Goal: Task Accomplishment & Management: Manage account settings

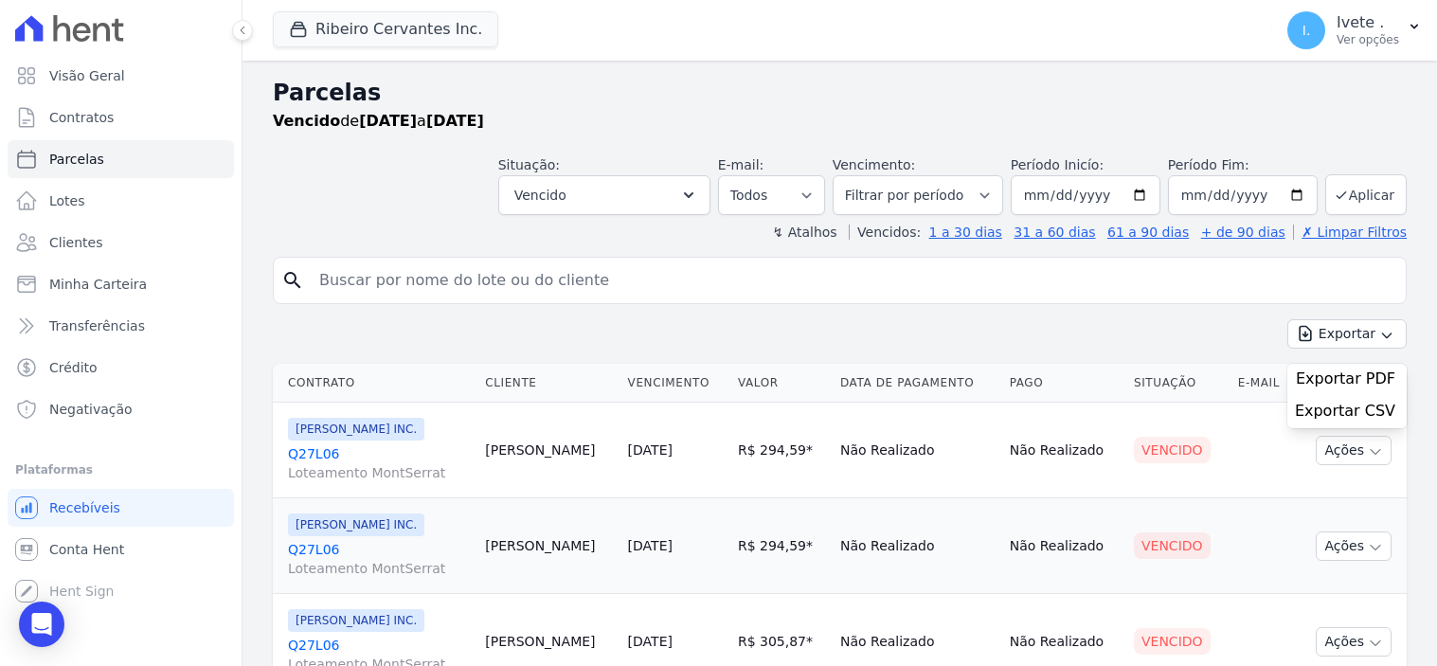
select select
click at [67, 553] on span "Conta Hent" at bounding box center [86, 549] width 75 height 19
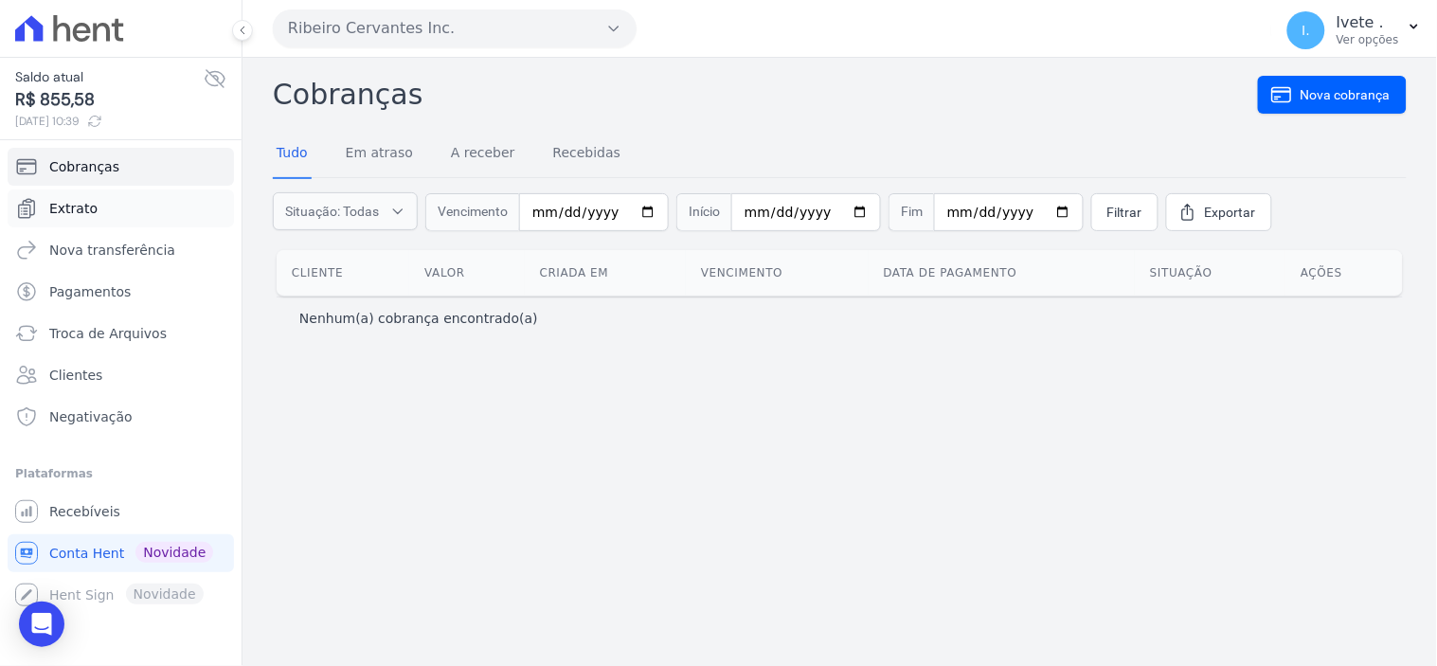
click at [82, 206] on span "Extrato" at bounding box center [73, 208] width 48 height 19
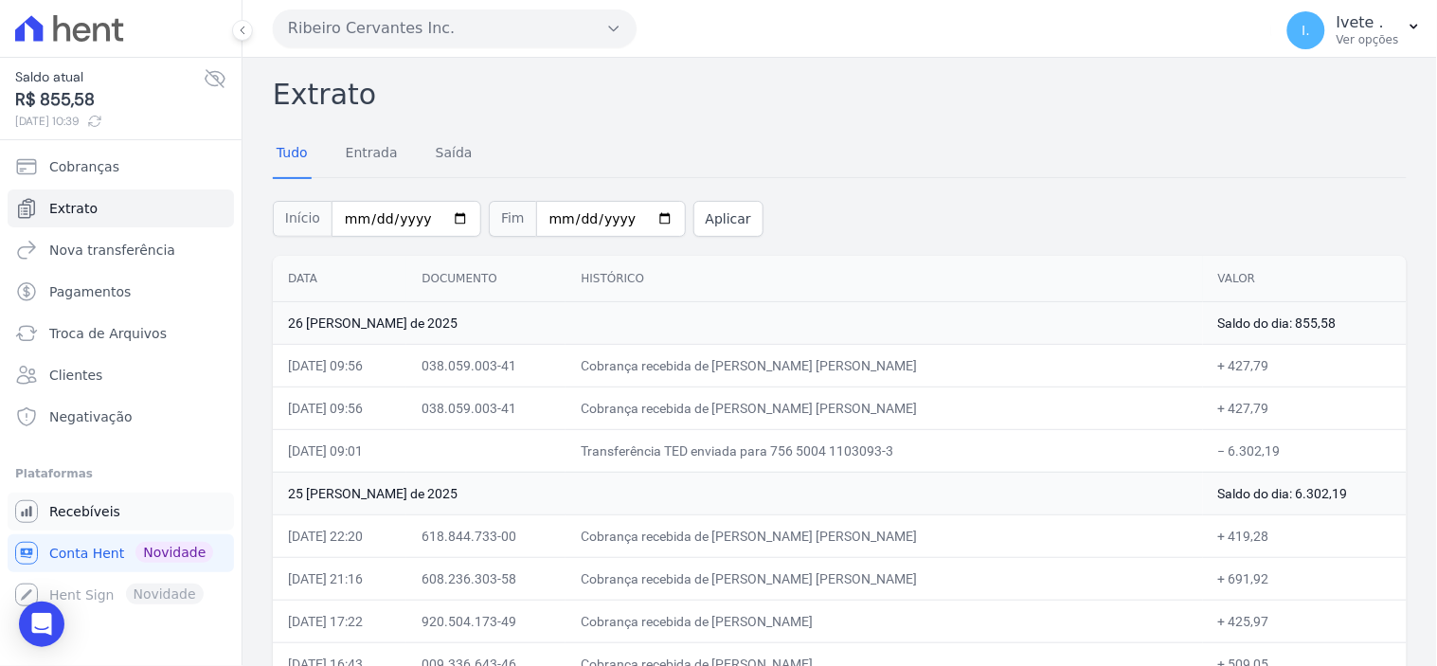
click at [82, 507] on span "Recebíveis" at bounding box center [84, 511] width 71 height 19
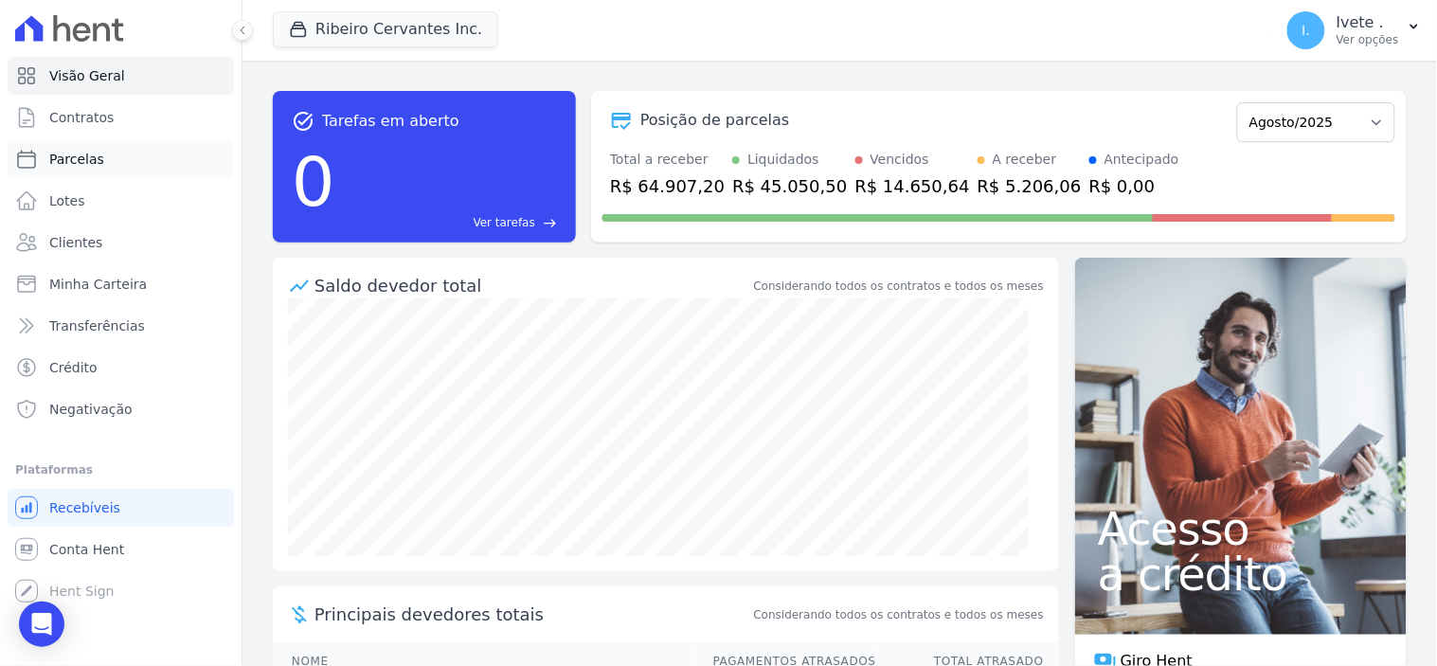
click at [80, 155] on span "Parcelas" at bounding box center [76, 159] width 55 height 19
select select
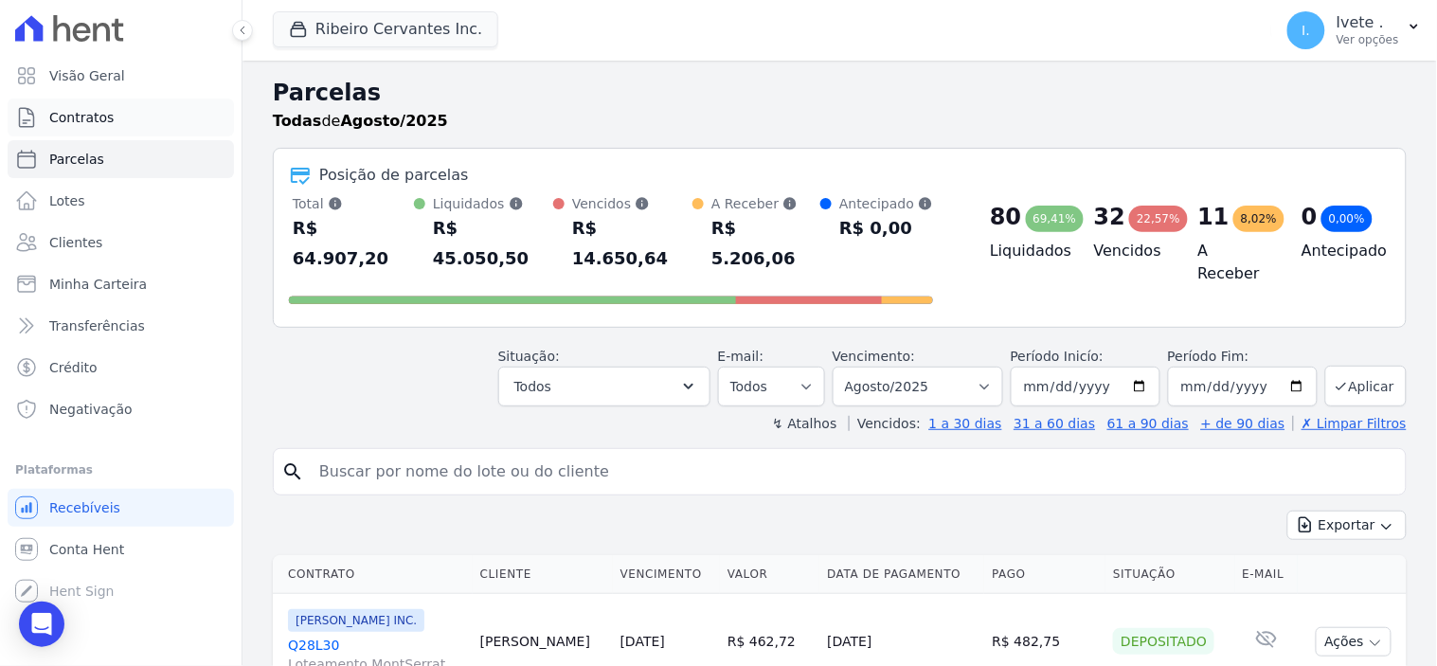
click at [81, 117] on span "Contratos" at bounding box center [81, 117] width 64 height 19
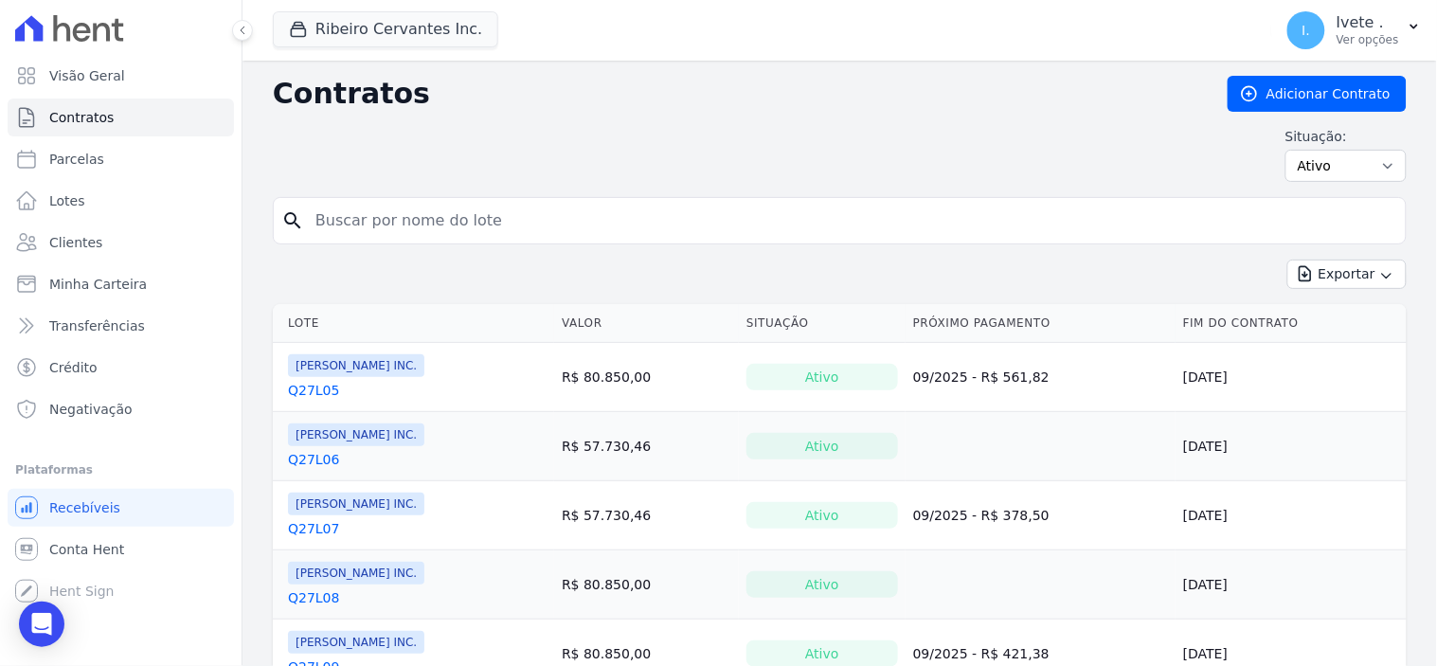
click at [351, 220] on input "search" at bounding box center [851, 221] width 1094 height 38
type input "q32l30"
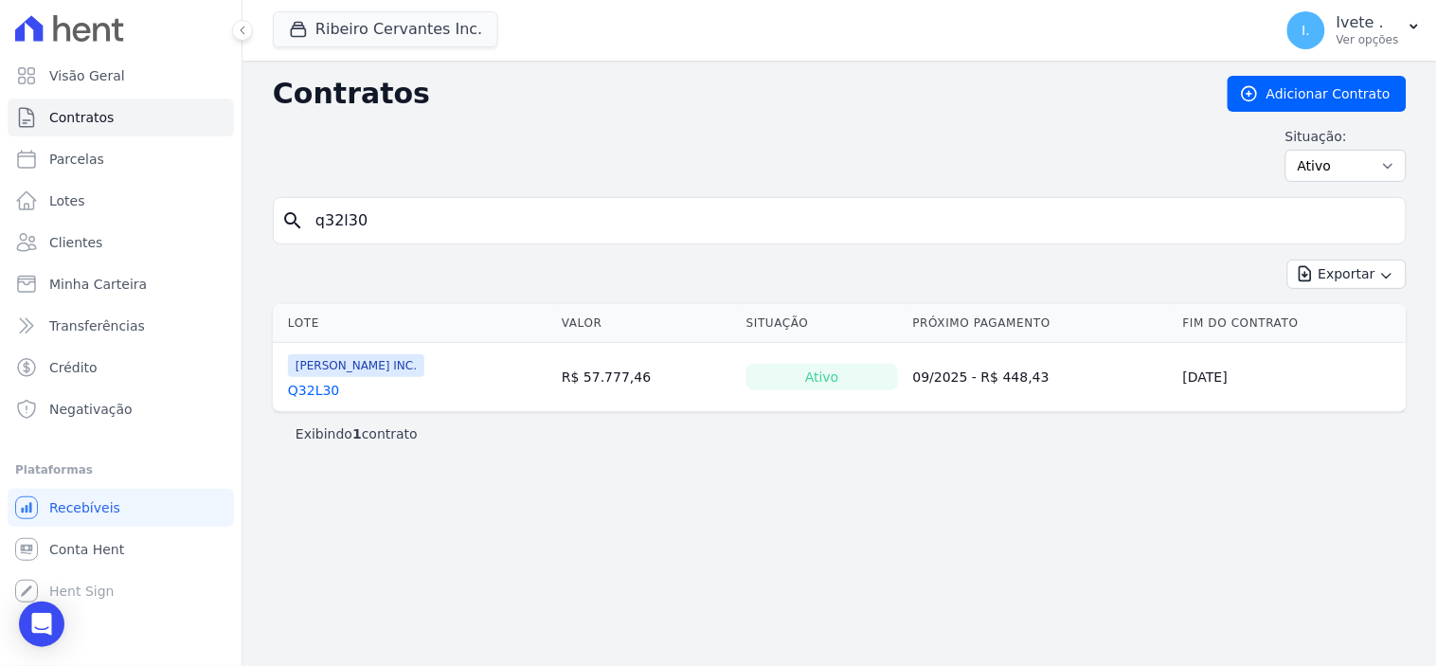
click at [326, 392] on link "Q32L30" at bounding box center [313, 390] width 51 height 19
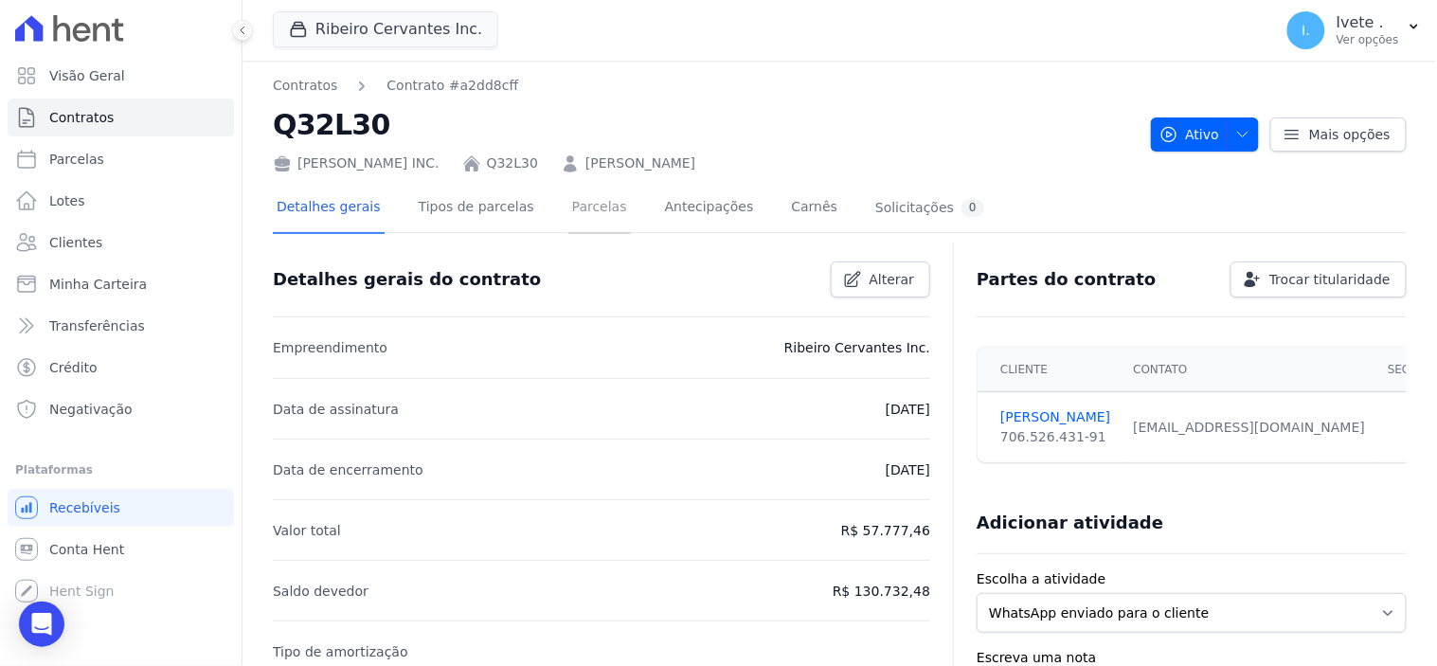
click at [578, 211] on link "Parcelas" at bounding box center [599, 209] width 63 height 50
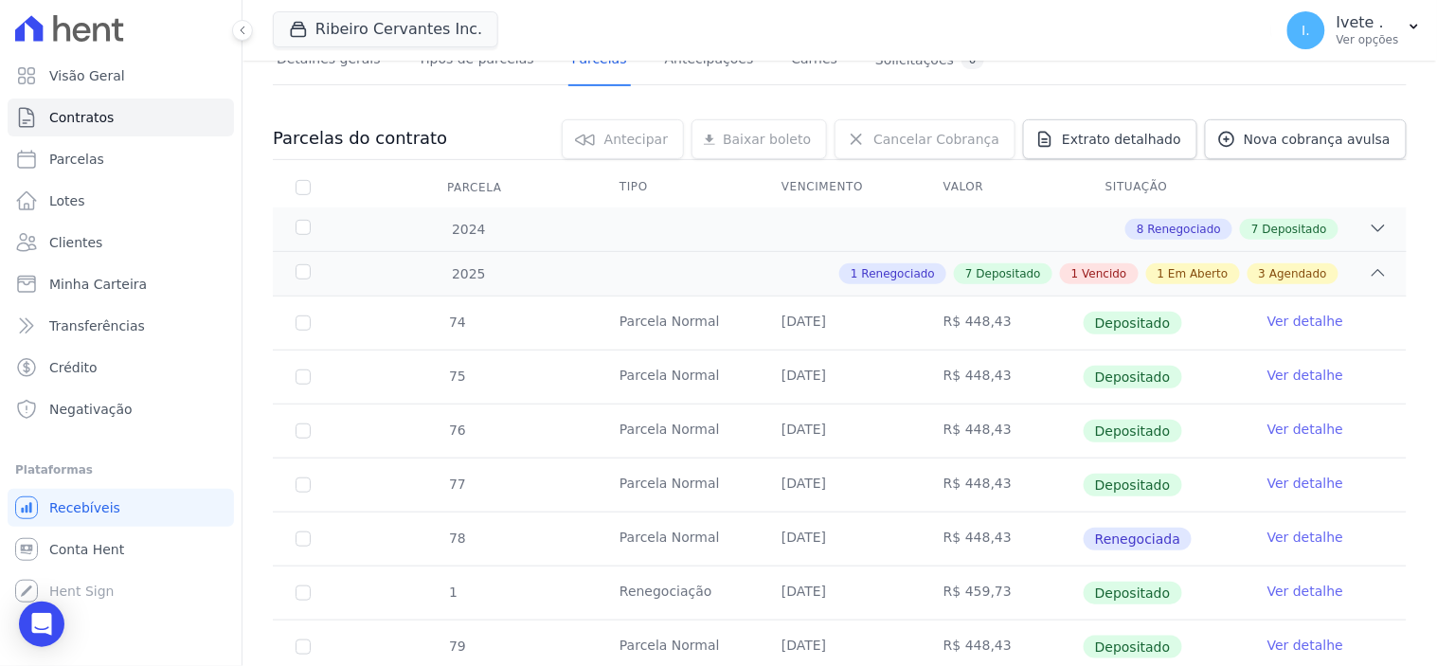
scroll to position [526, 0]
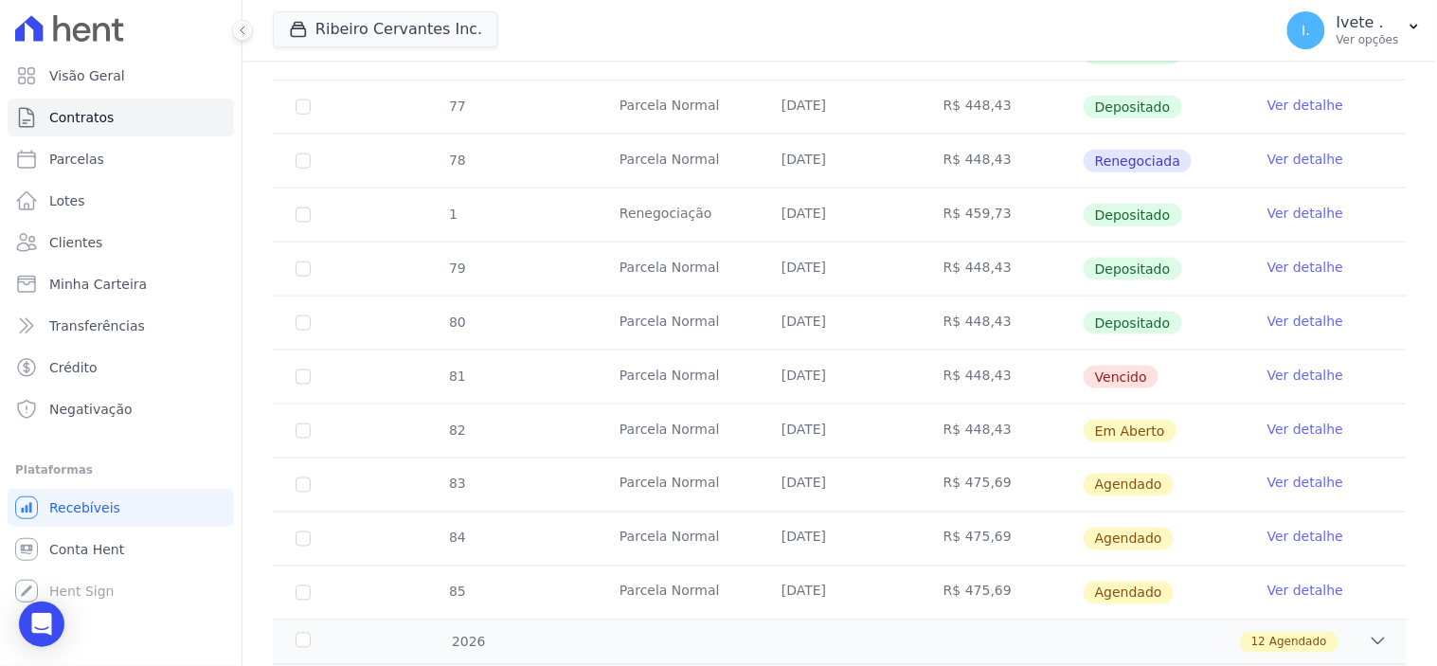
click at [1314, 370] on link "Ver detalhe" at bounding box center [1305, 375] width 76 height 19
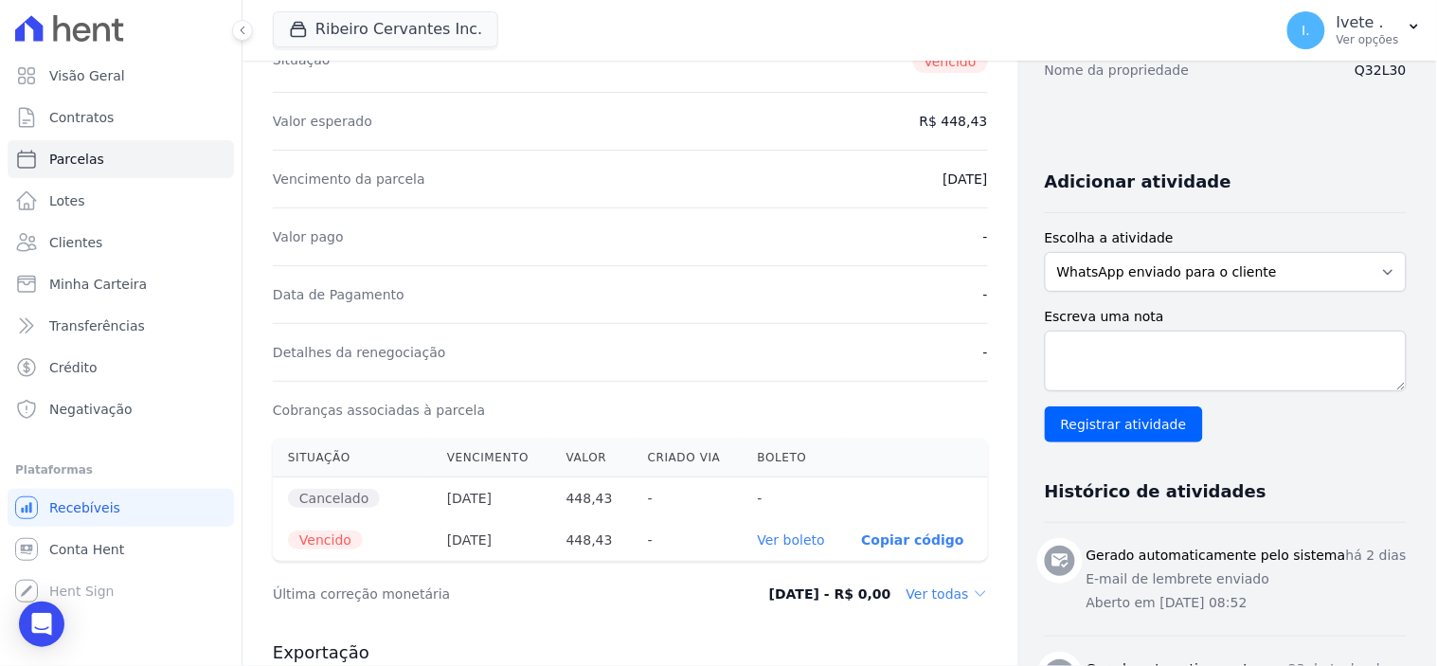
scroll to position [315, 0]
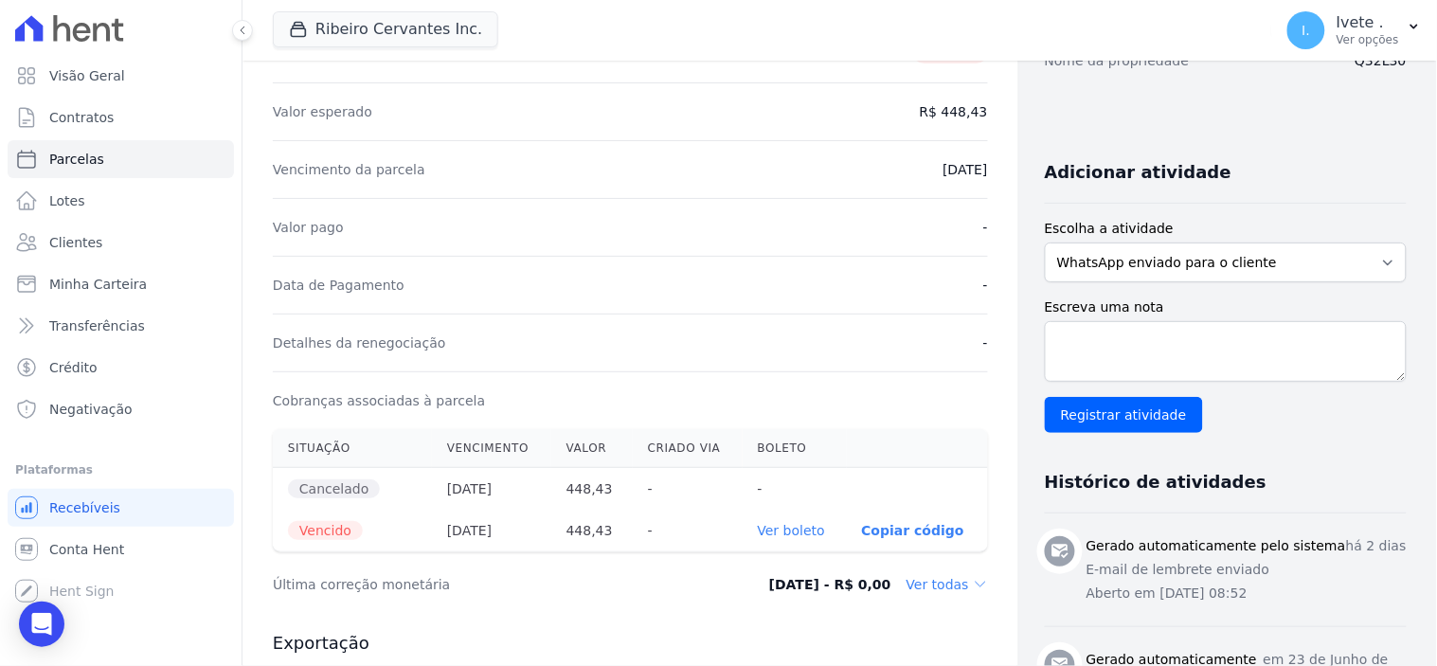
click at [782, 531] on link "Ver boleto" at bounding box center [791, 530] width 67 height 15
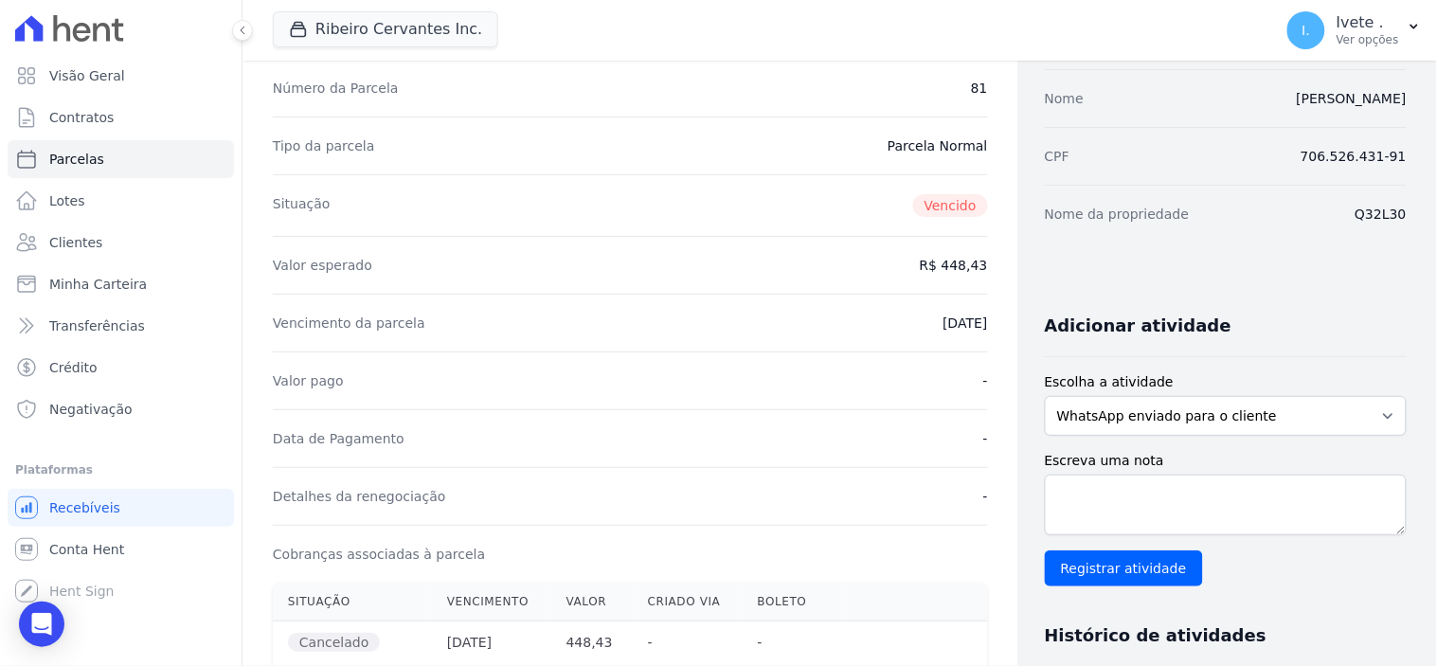
scroll to position [0, 0]
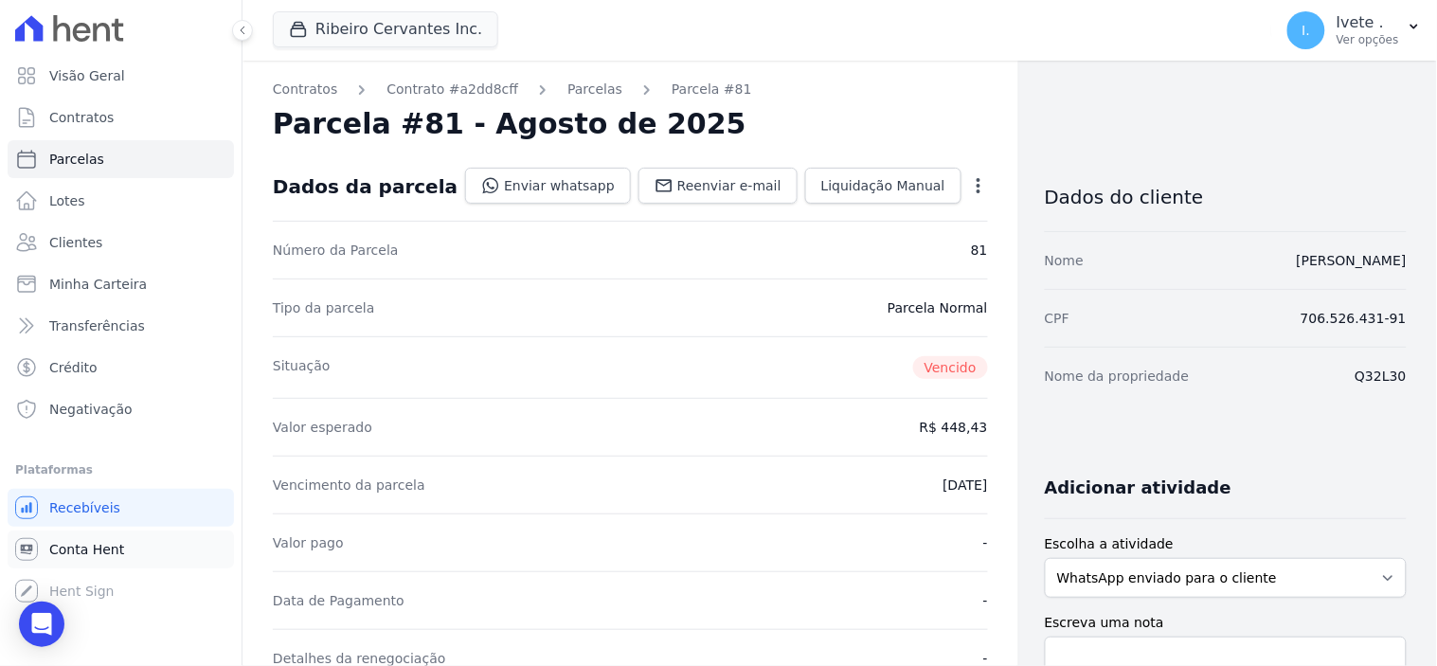
click at [62, 543] on span "Conta Hent" at bounding box center [86, 549] width 75 height 19
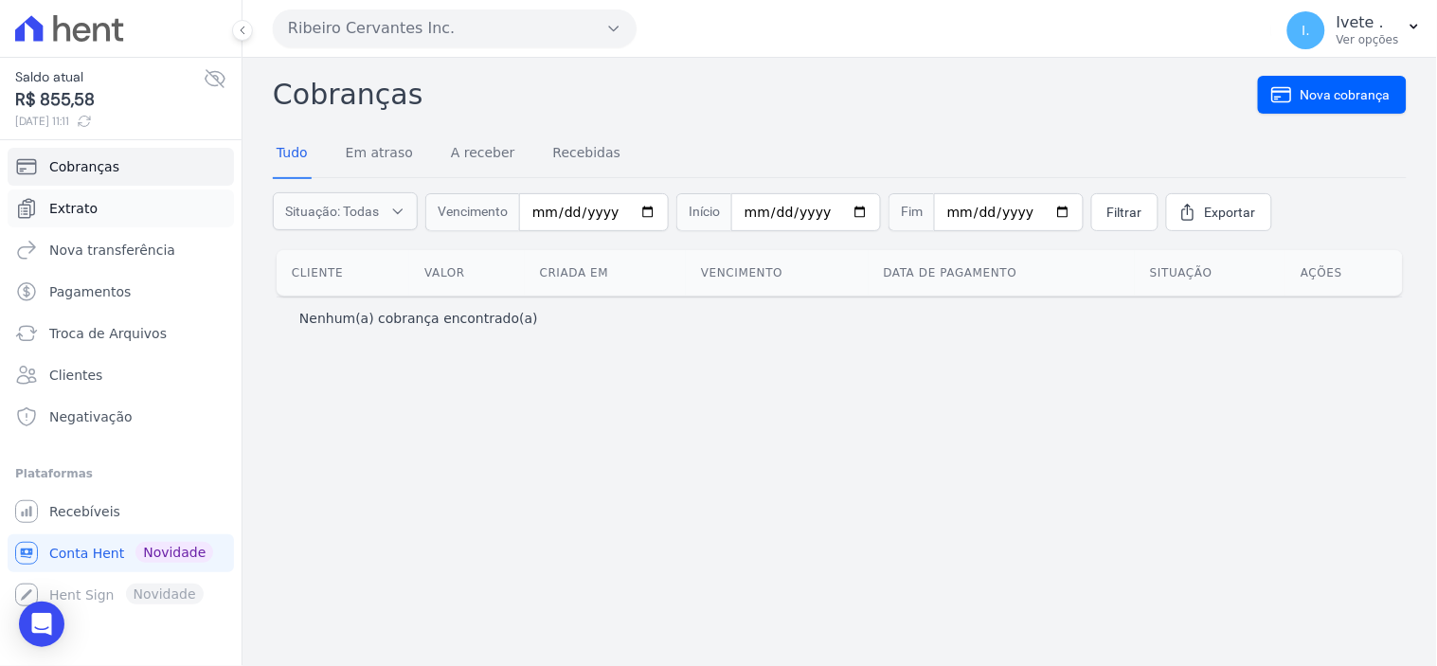
click at [89, 205] on span "Extrato" at bounding box center [73, 208] width 48 height 19
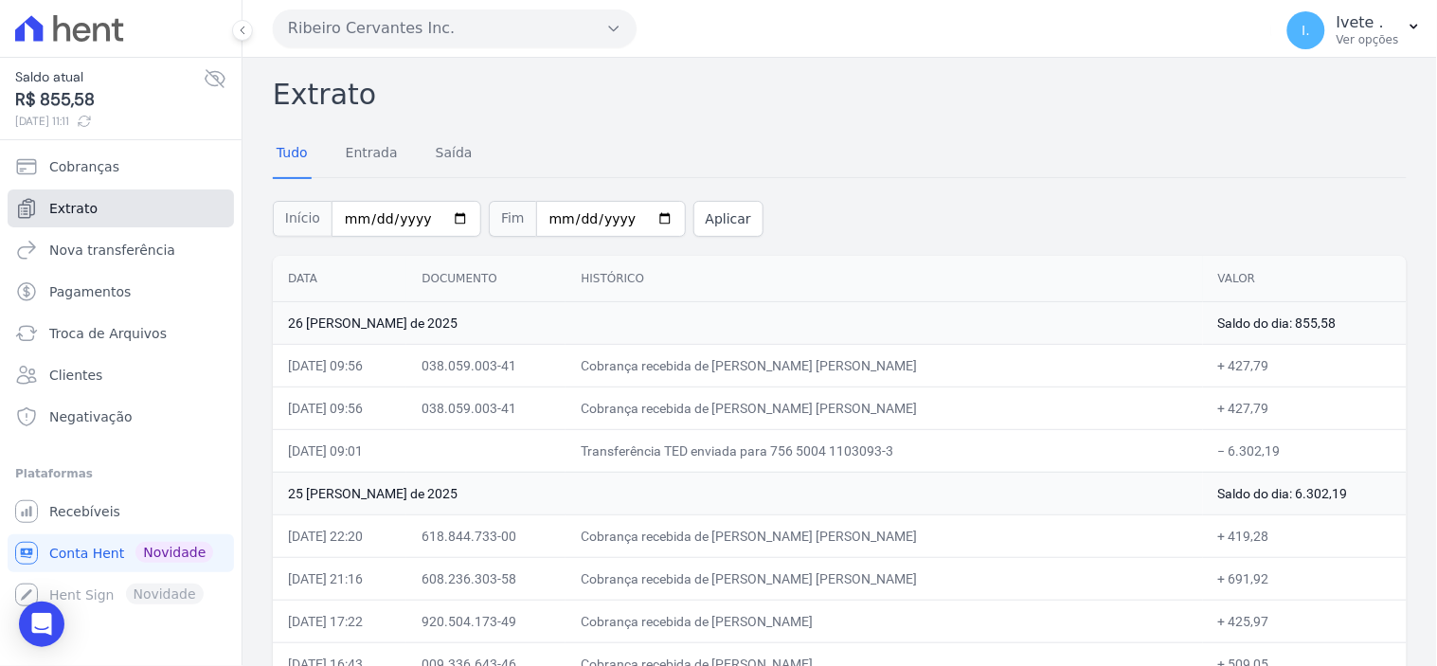
click at [105, 214] on link "Extrato" at bounding box center [121, 208] width 226 height 38
click at [99, 517] on span "Recebíveis" at bounding box center [84, 511] width 71 height 19
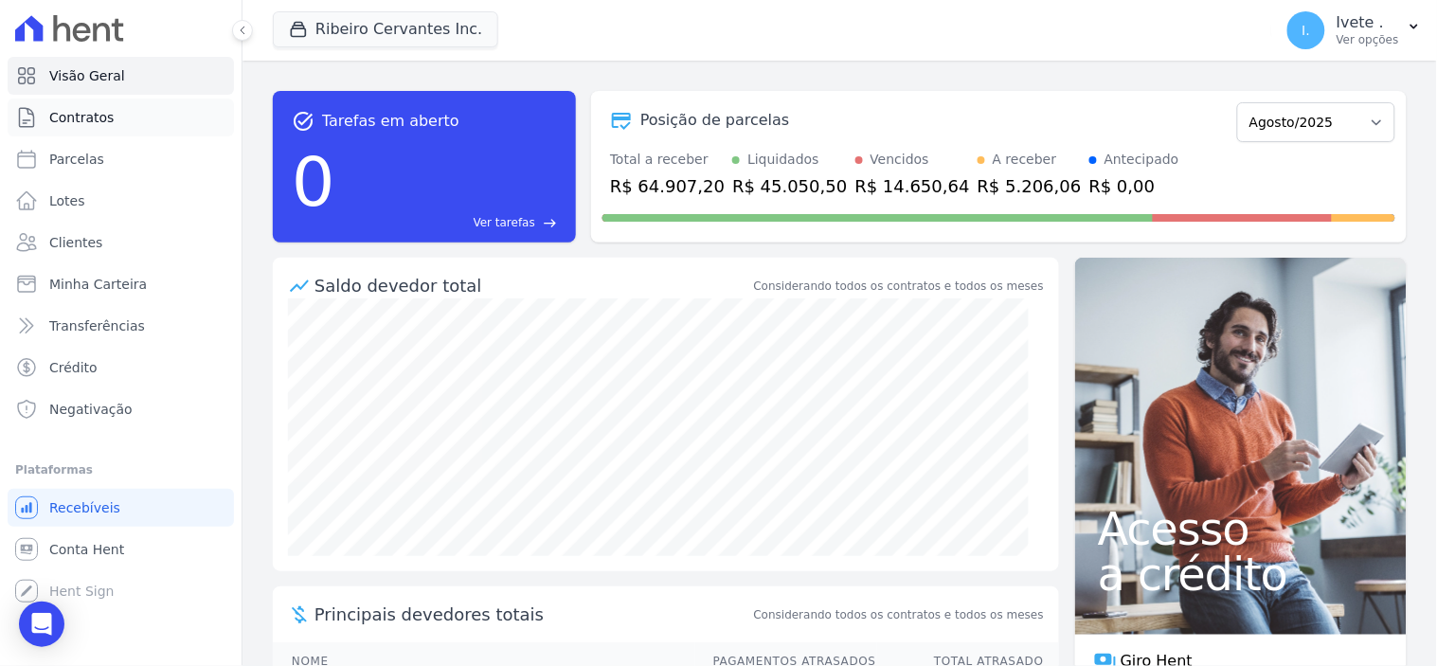
click at [100, 119] on span "Contratos" at bounding box center [81, 117] width 64 height 19
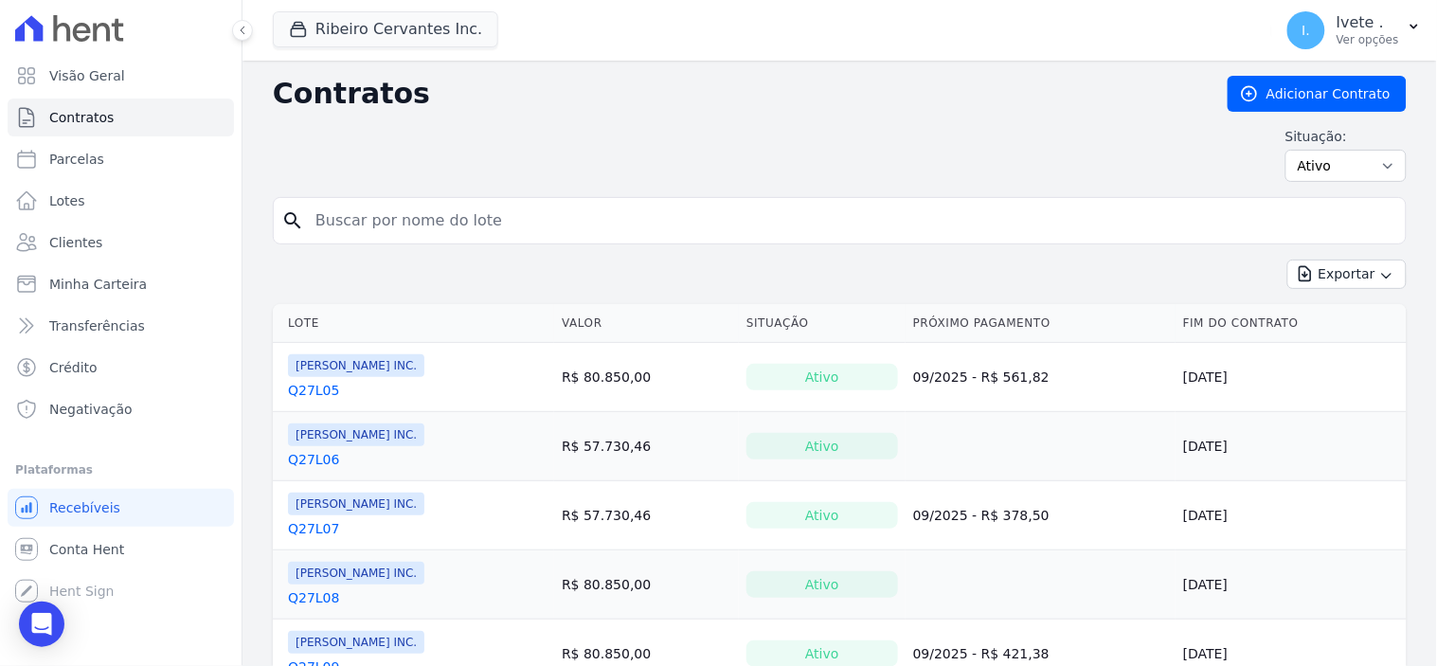
click at [357, 218] on input "search" at bounding box center [851, 221] width 1094 height 38
type input "q27l07"
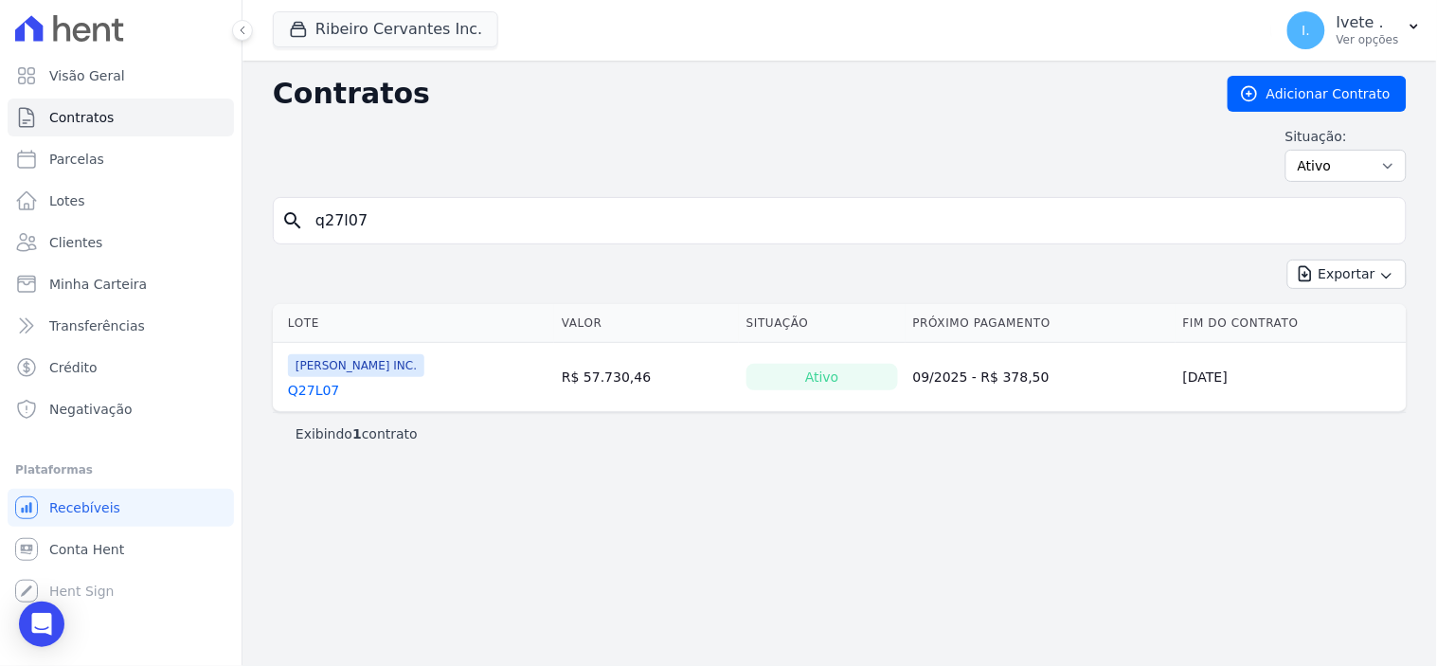
click at [317, 384] on link "Q27L07" at bounding box center [313, 390] width 51 height 19
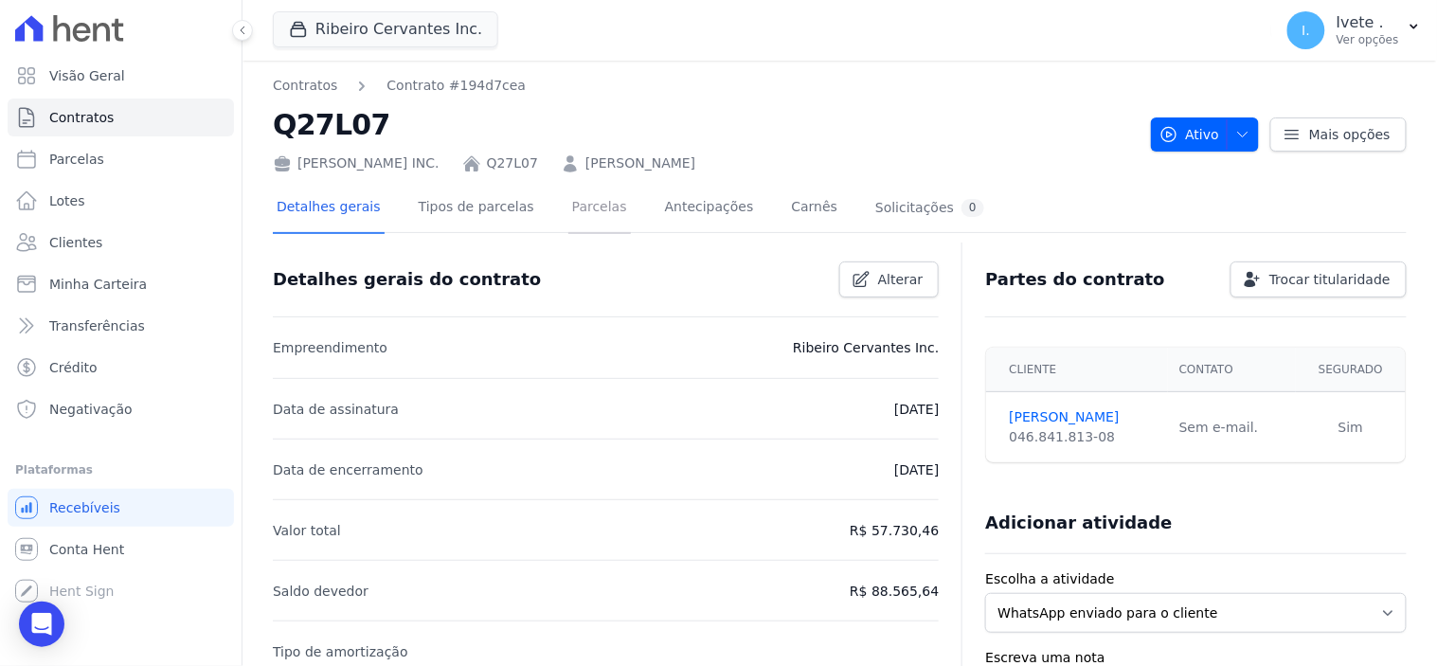
click at [576, 200] on link "Parcelas" at bounding box center [599, 209] width 63 height 50
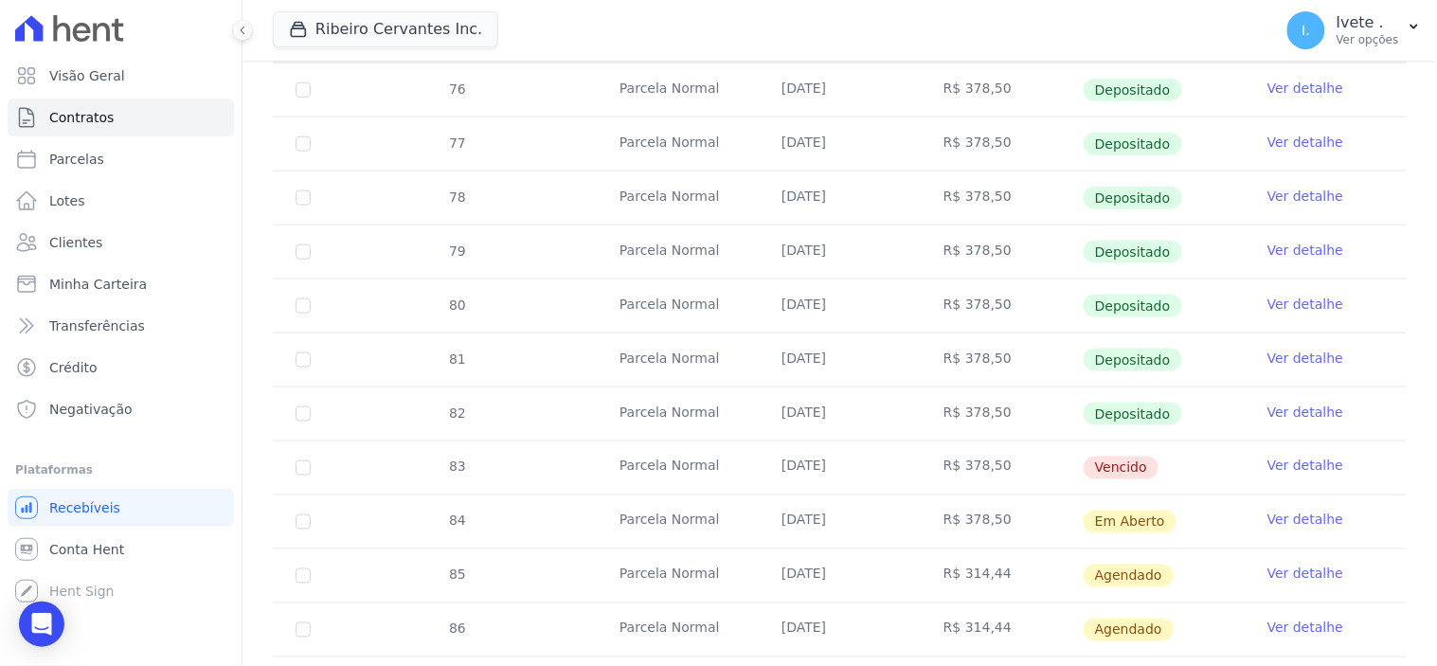
scroll to position [526, 0]
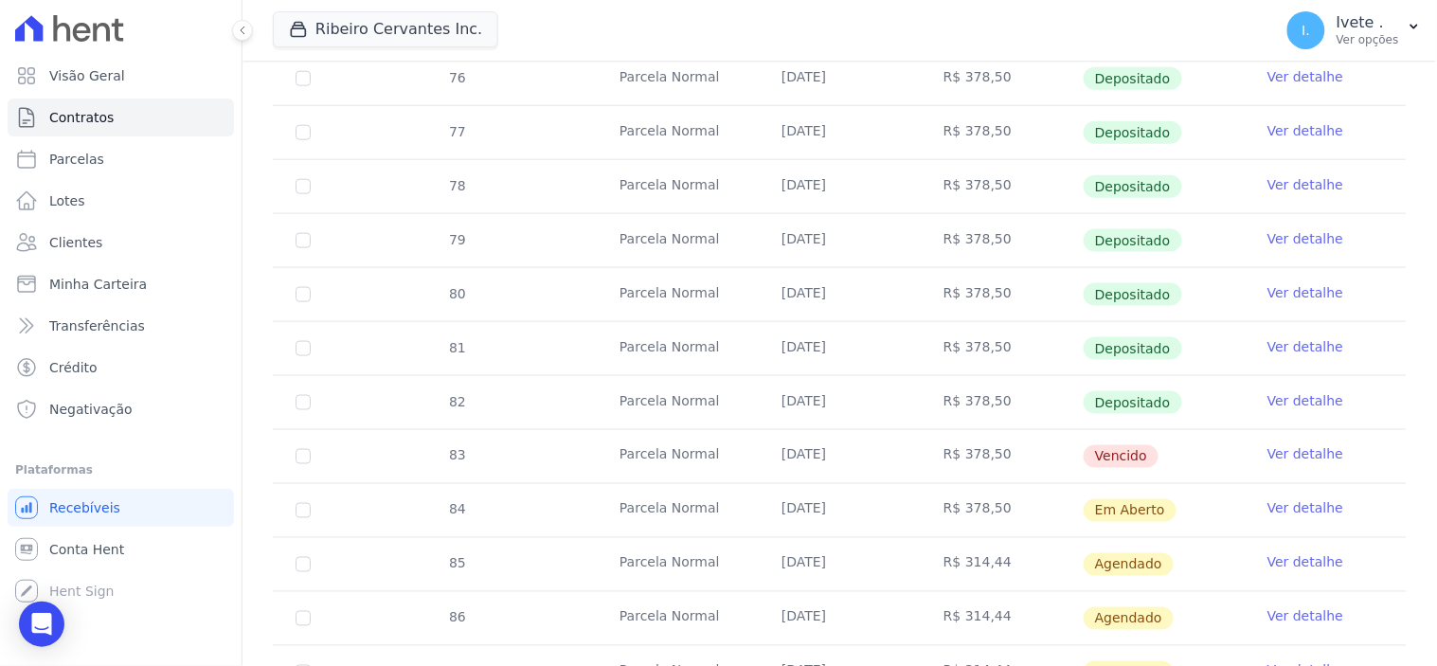
click at [1281, 451] on link "Ver detalhe" at bounding box center [1305, 454] width 76 height 19
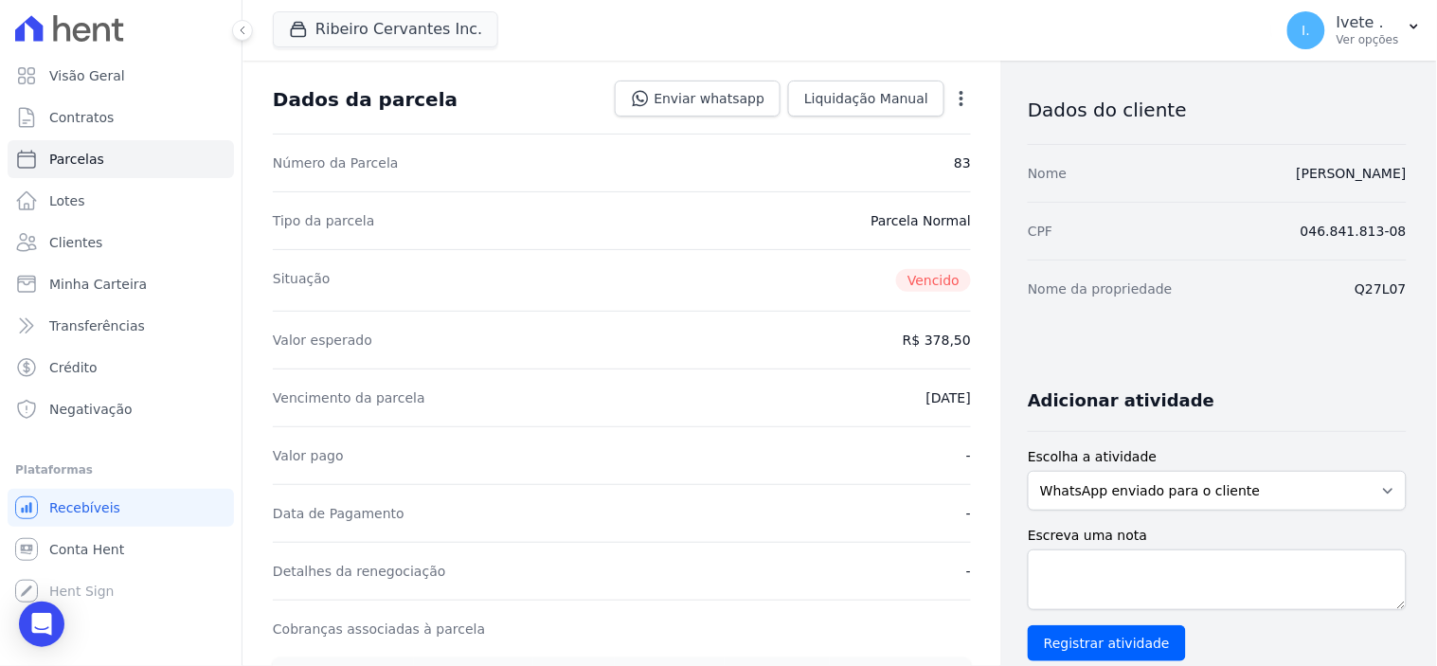
scroll to position [421, 0]
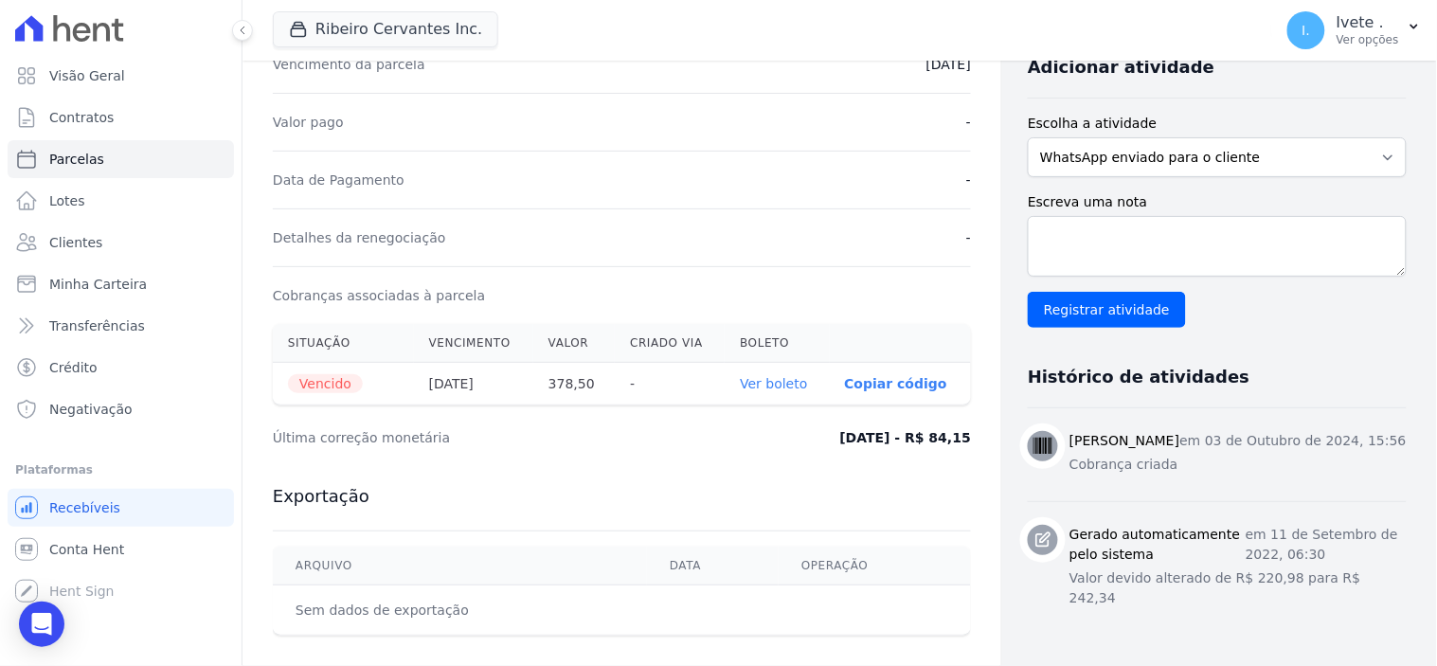
click at [777, 376] on link "Ver boleto" at bounding box center [773, 383] width 67 height 15
click at [76, 552] on span "Conta Hent" at bounding box center [86, 549] width 75 height 19
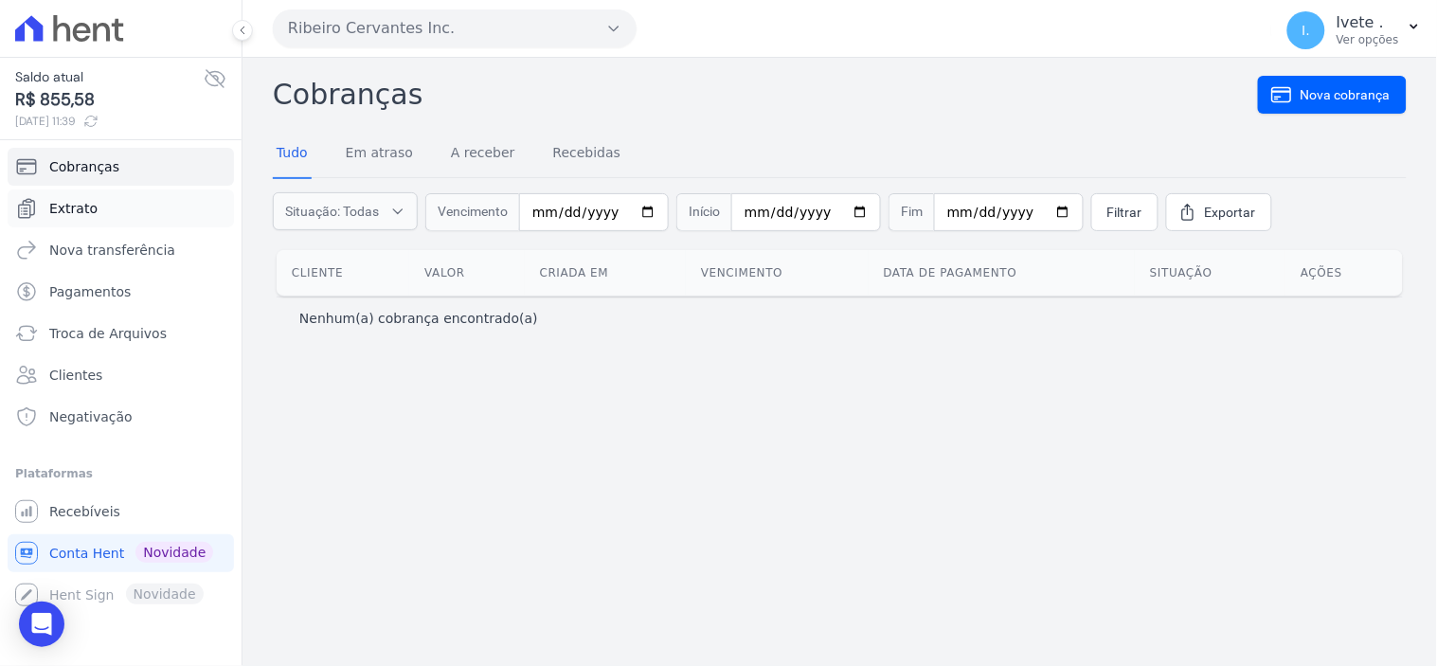
click at [79, 206] on span "Extrato" at bounding box center [73, 208] width 48 height 19
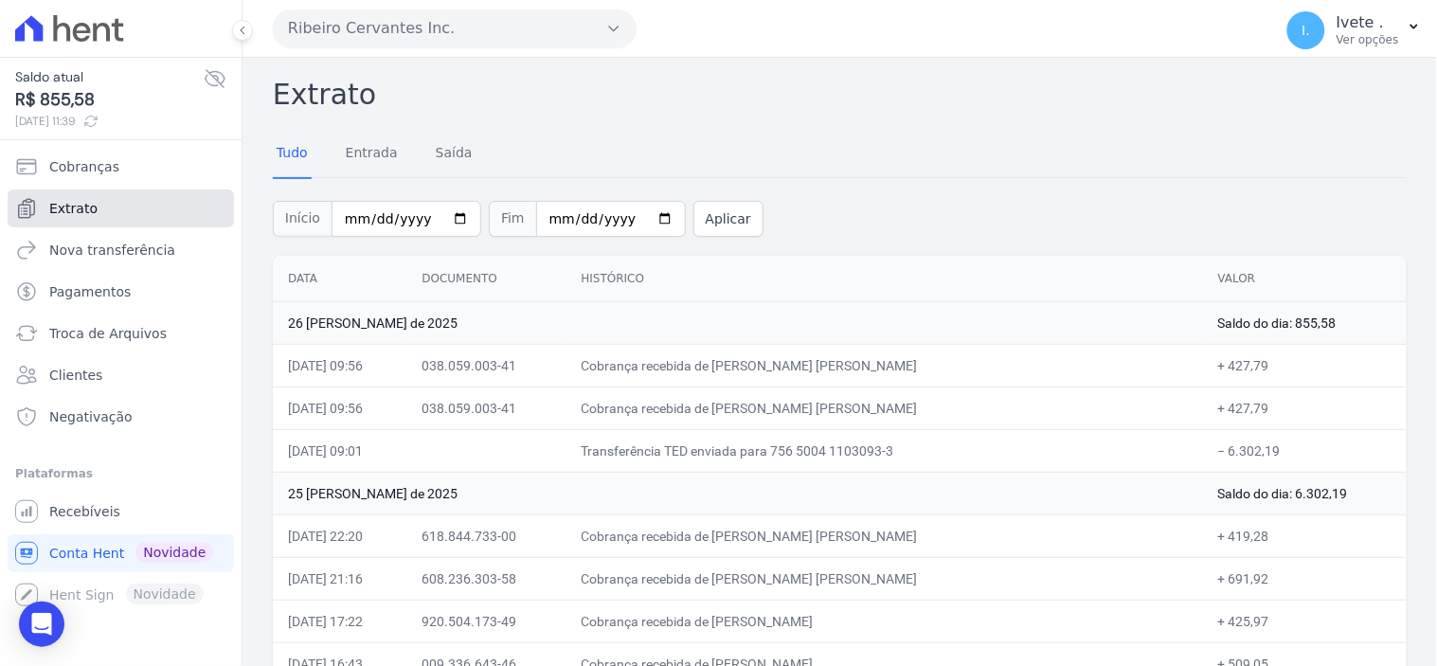
click at [79, 206] on span "Extrato" at bounding box center [73, 208] width 48 height 19
click at [40, 629] on icon "Open Intercom Messenger" at bounding box center [41, 624] width 25 height 25
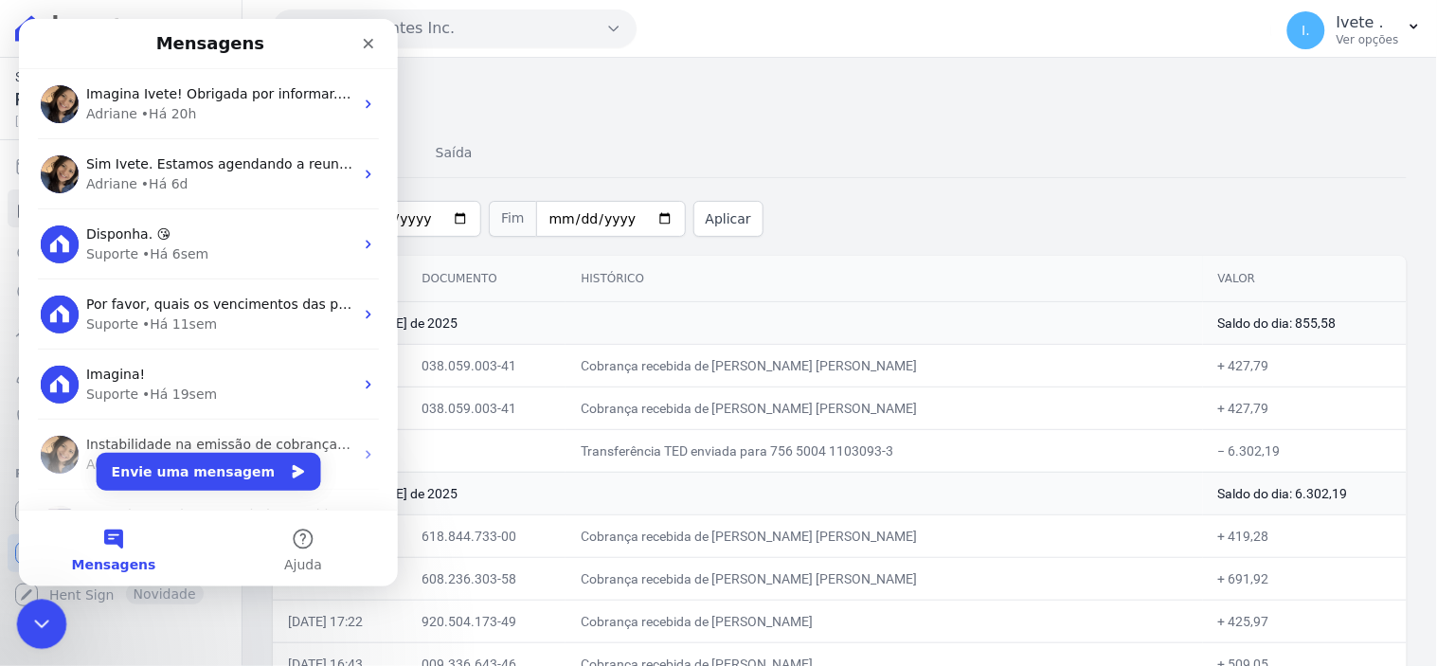
click at [50, 619] on div "Encerramento do Messenger da Intercom" at bounding box center [38, 621] width 45 height 45
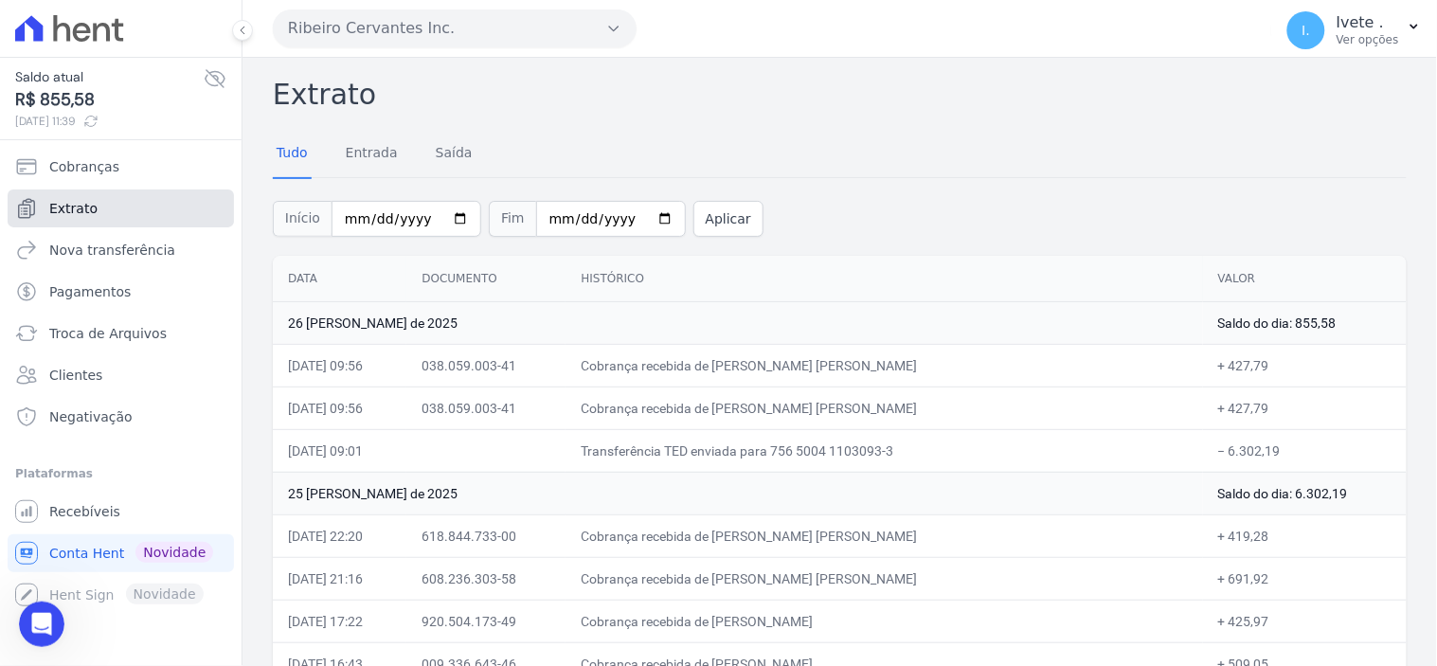
click at [74, 213] on span "Extrato" at bounding box center [73, 208] width 48 height 19
click at [79, 204] on span "Extrato" at bounding box center [73, 208] width 48 height 19
click at [70, 515] on span "Recebíveis" at bounding box center [84, 511] width 71 height 19
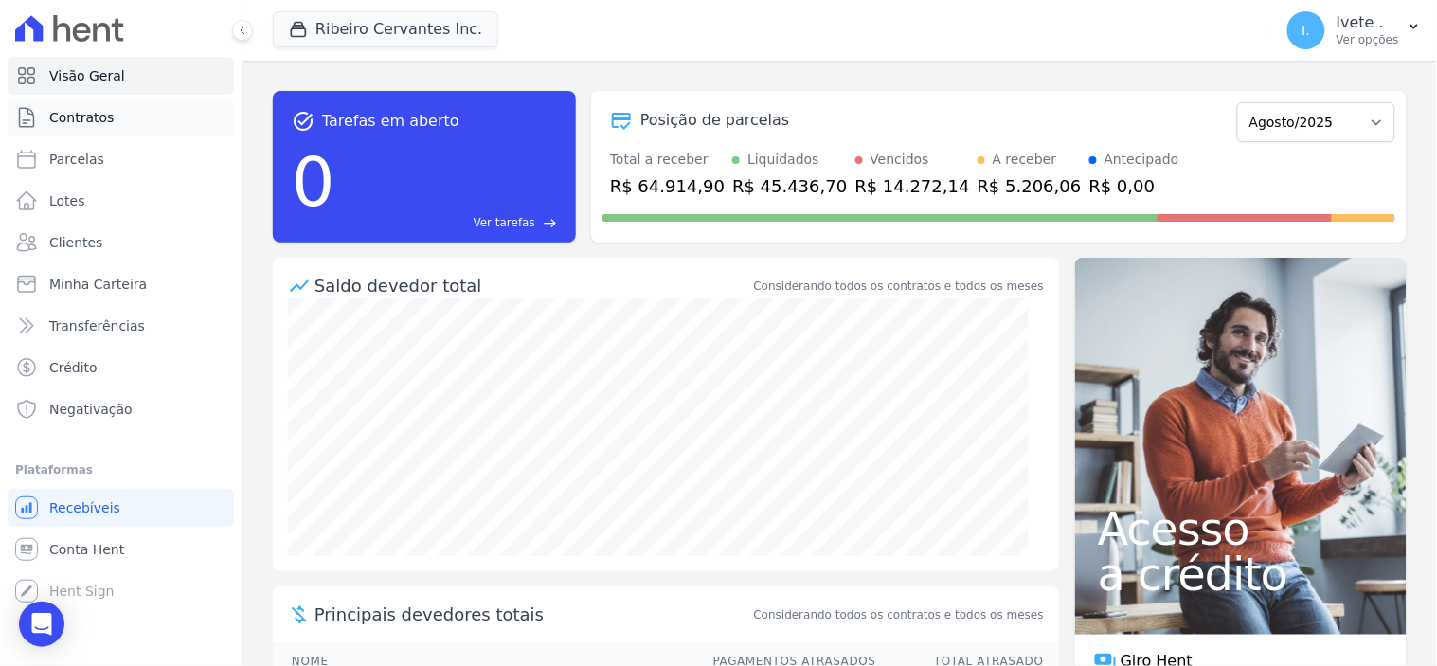
click at [92, 118] on span "Contratos" at bounding box center [81, 117] width 64 height 19
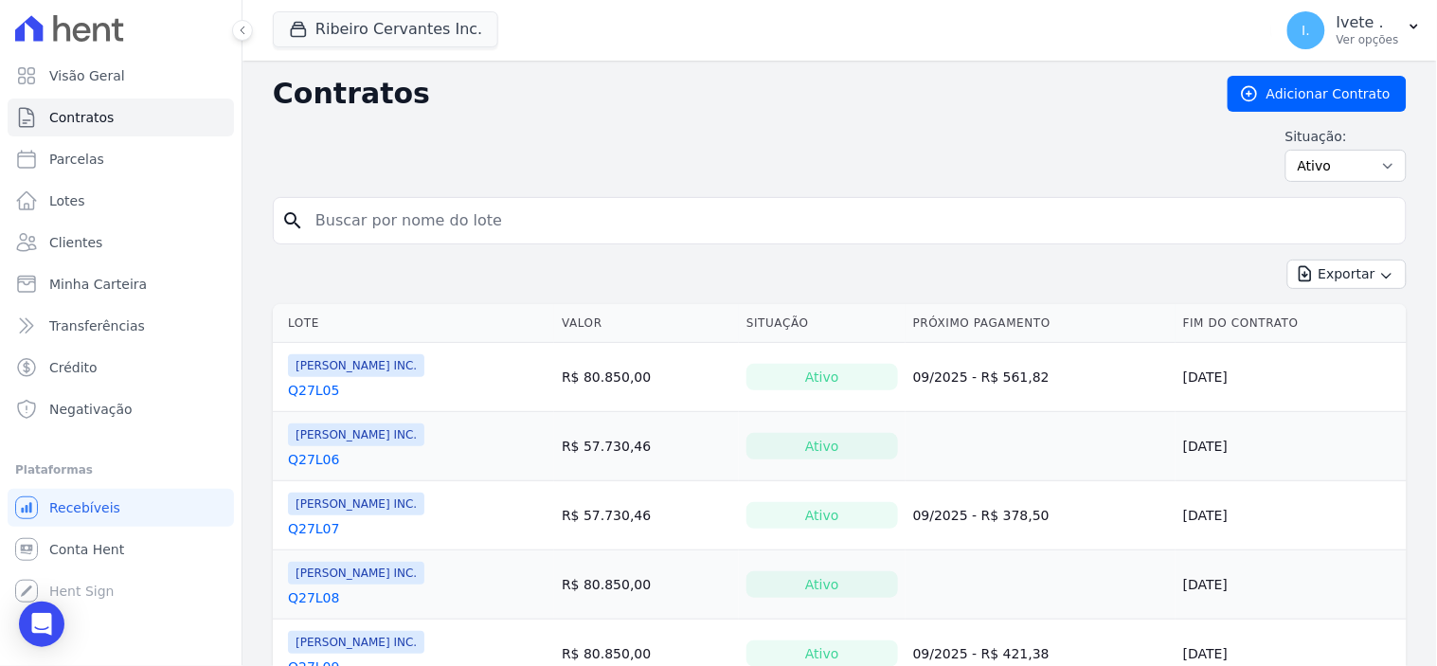
click at [347, 234] on input "search" at bounding box center [851, 221] width 1094 height 38
type input "q28l30"
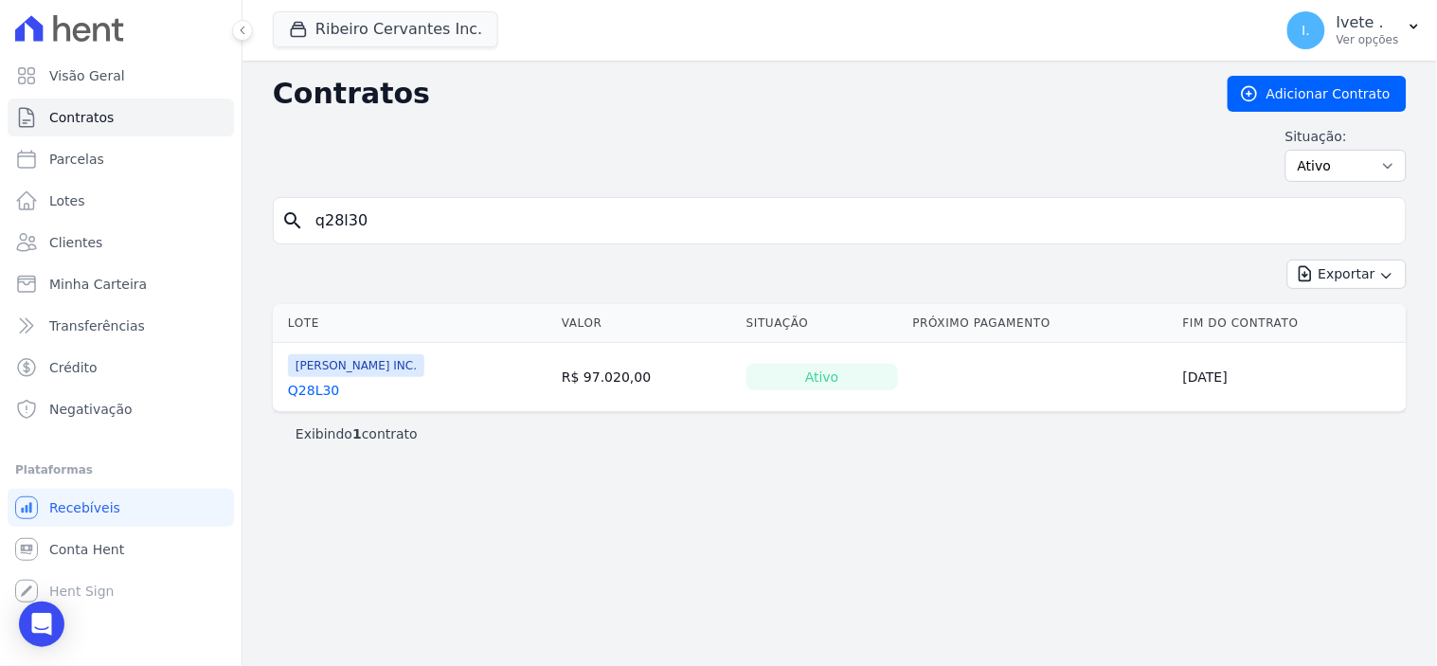
click at [306, 386] on link "Q28L30" at bounding box center [313, 390] width 51 height 19
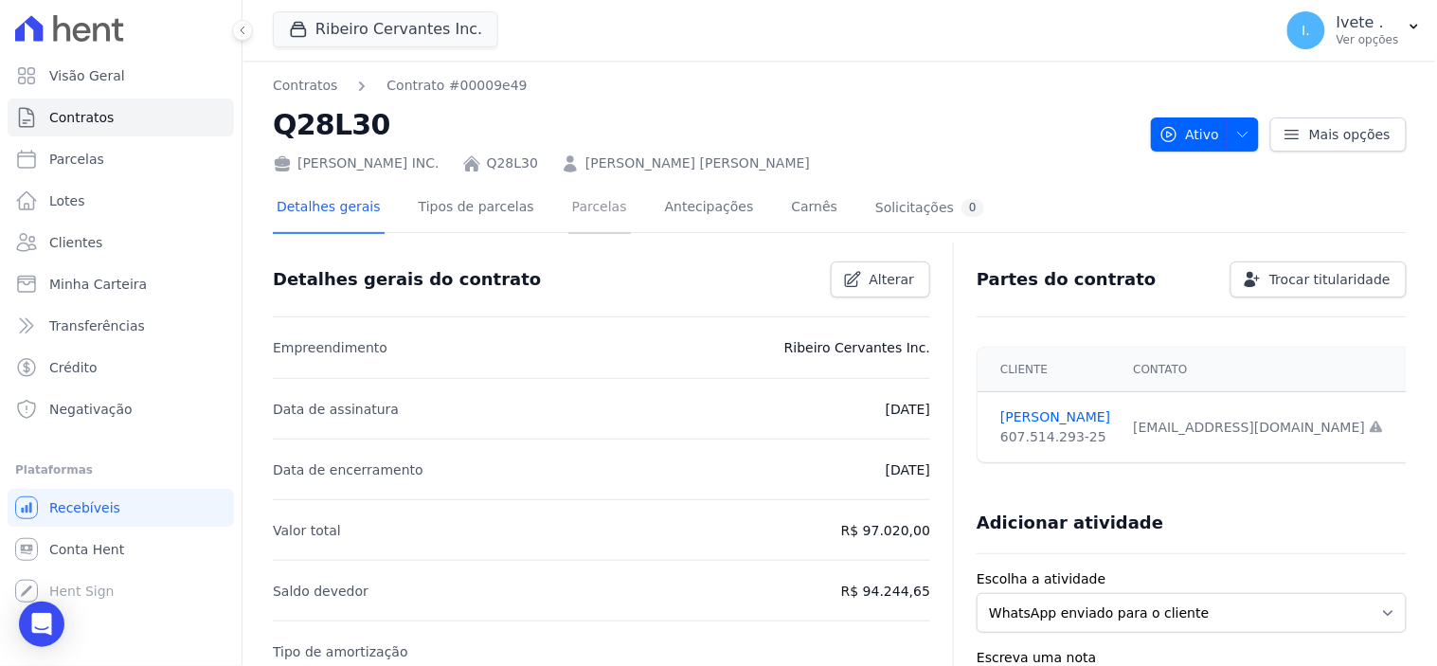
click at [578, 208] on link "Parcelas" at bounding box center [599, 209] width 63 height 50
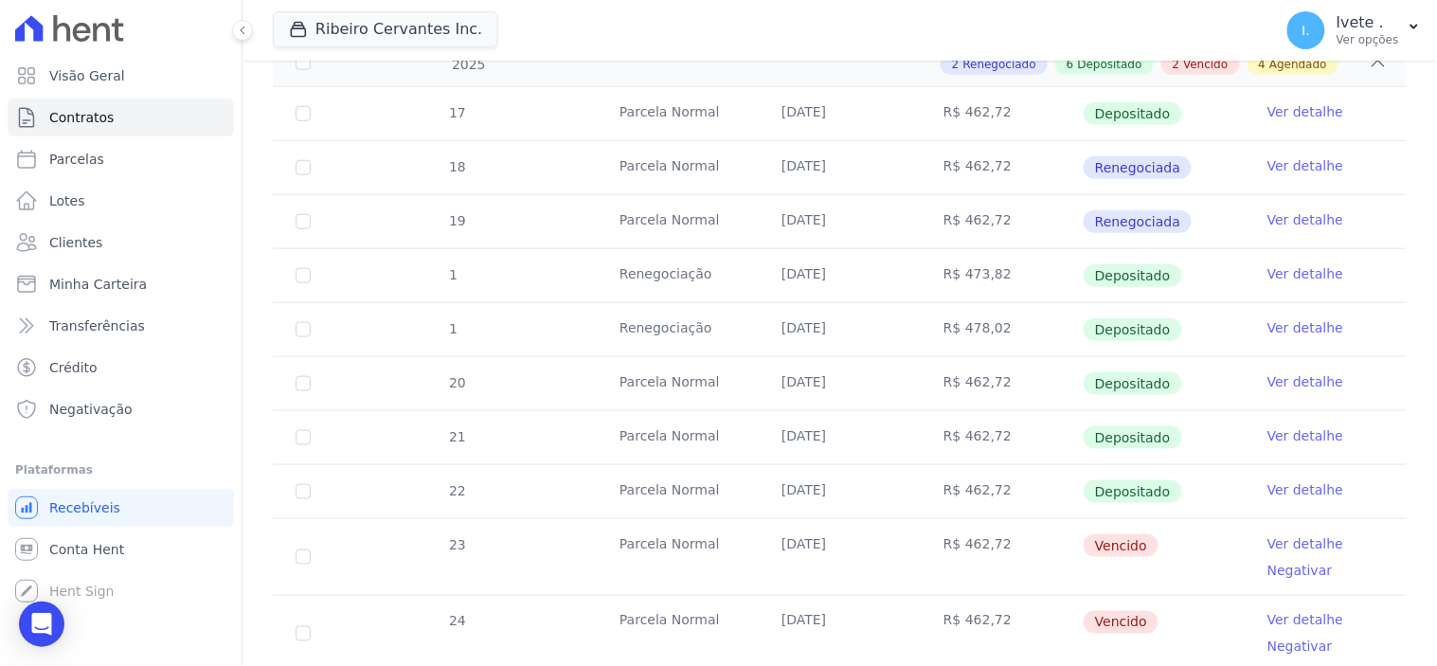
scroll to position [526, 0]
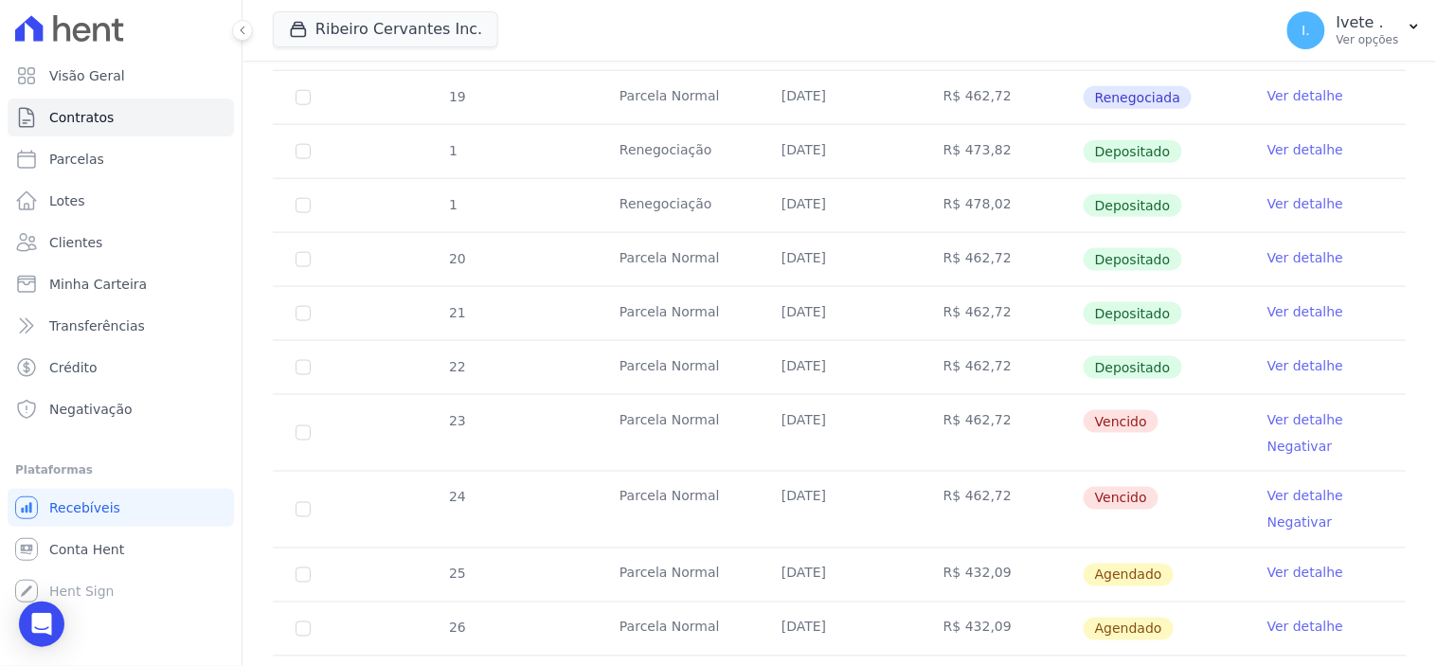
click at [1283, 415] on link "Ver detalhe" at bounding box center [1305, 419] width 76 height 19
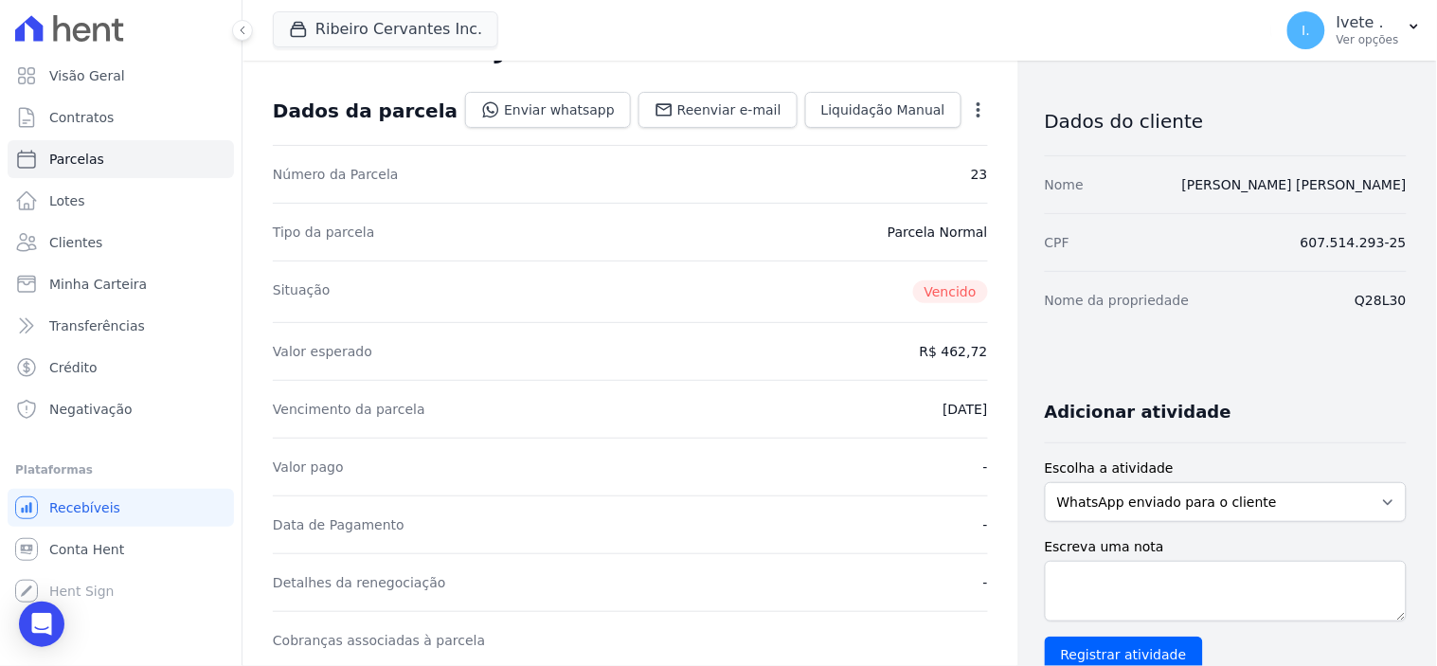
scroll to position [315, 0]
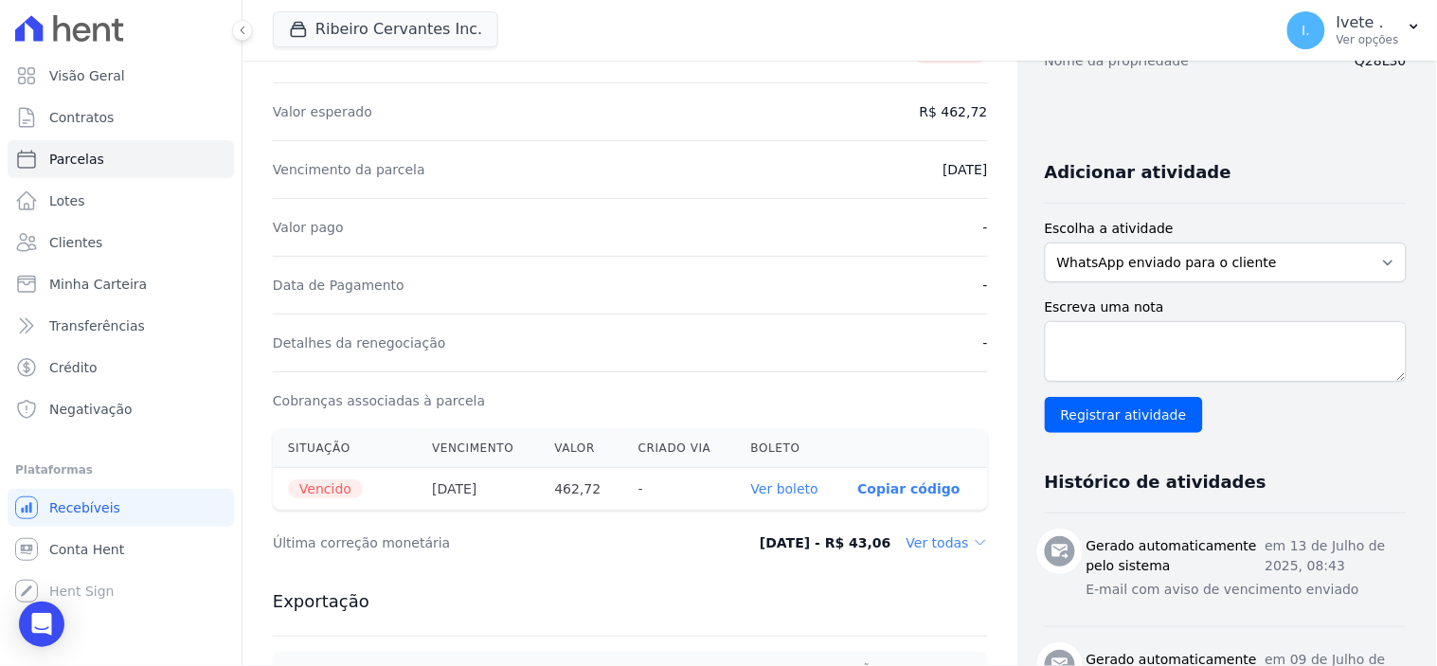
click at [775, 493] on link "Ver boleto" at bounding box center [784, 488] width 67 height 15
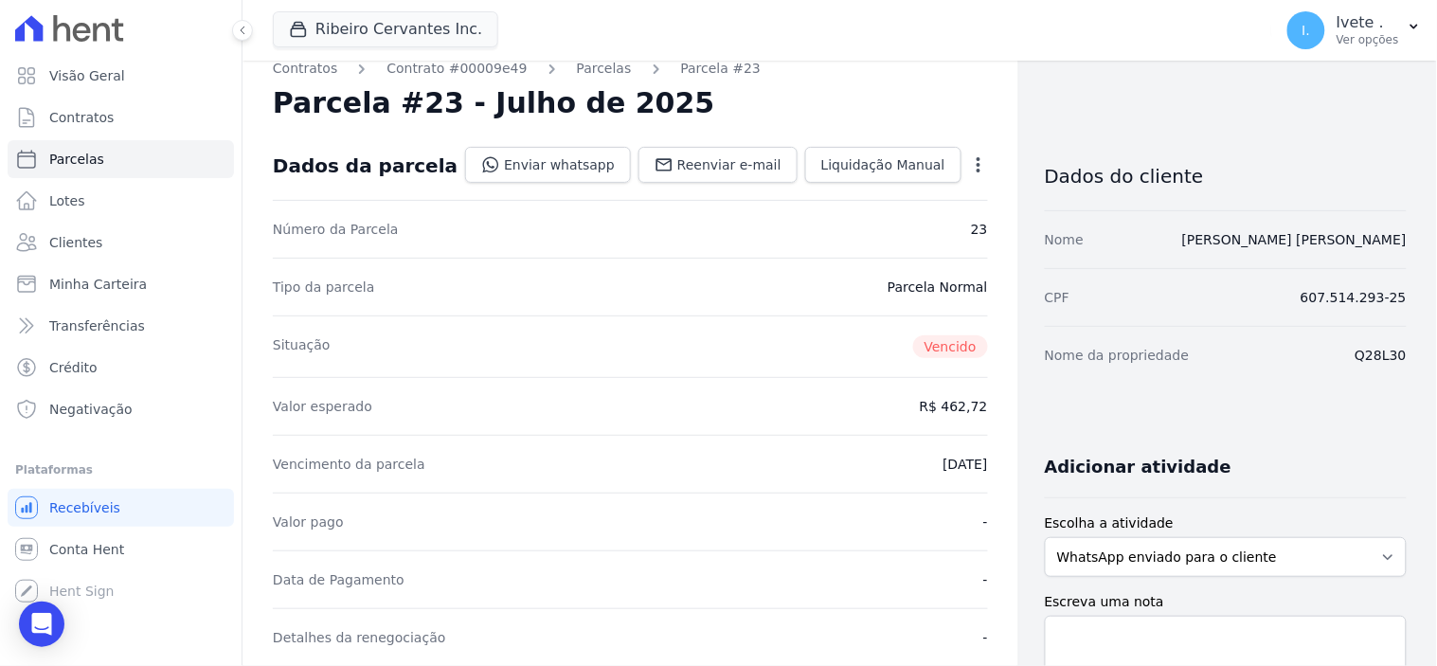
scroll to position [0, 0]
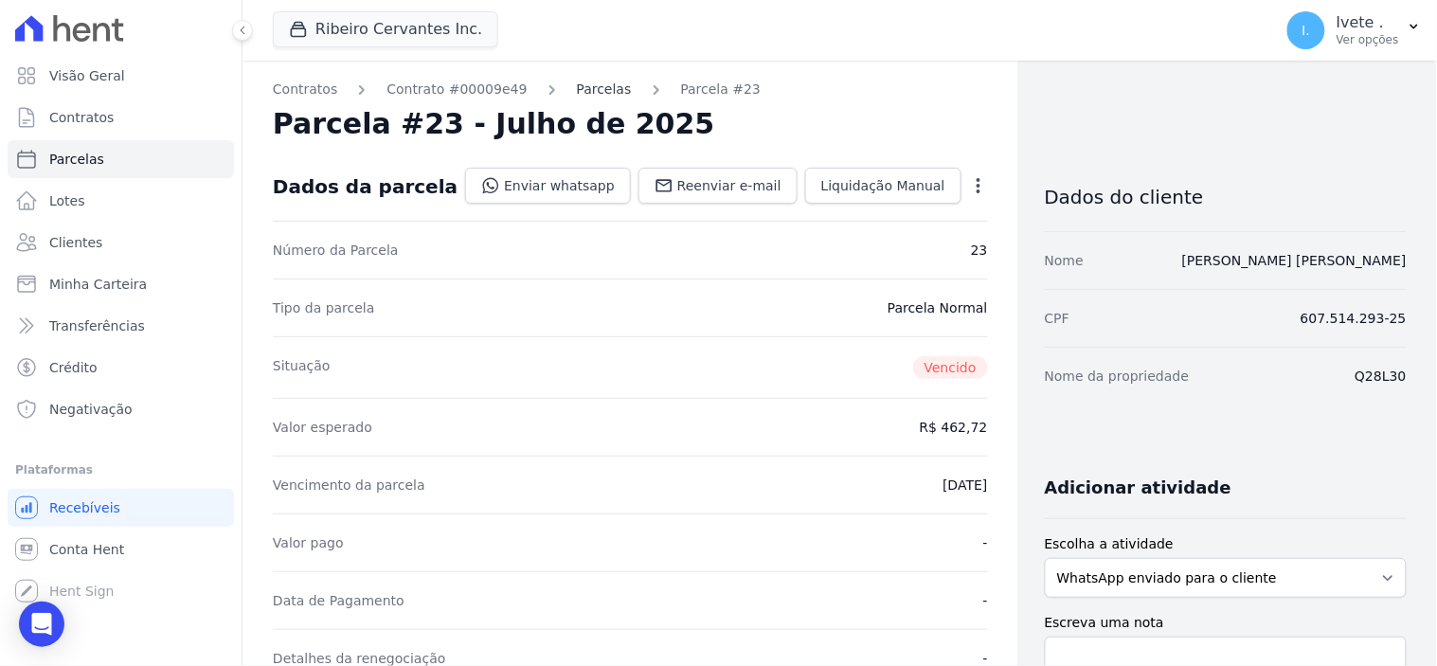
click at [583, 80] on link "Parcelas" at bounding box center [604, 90] width 55 height 20
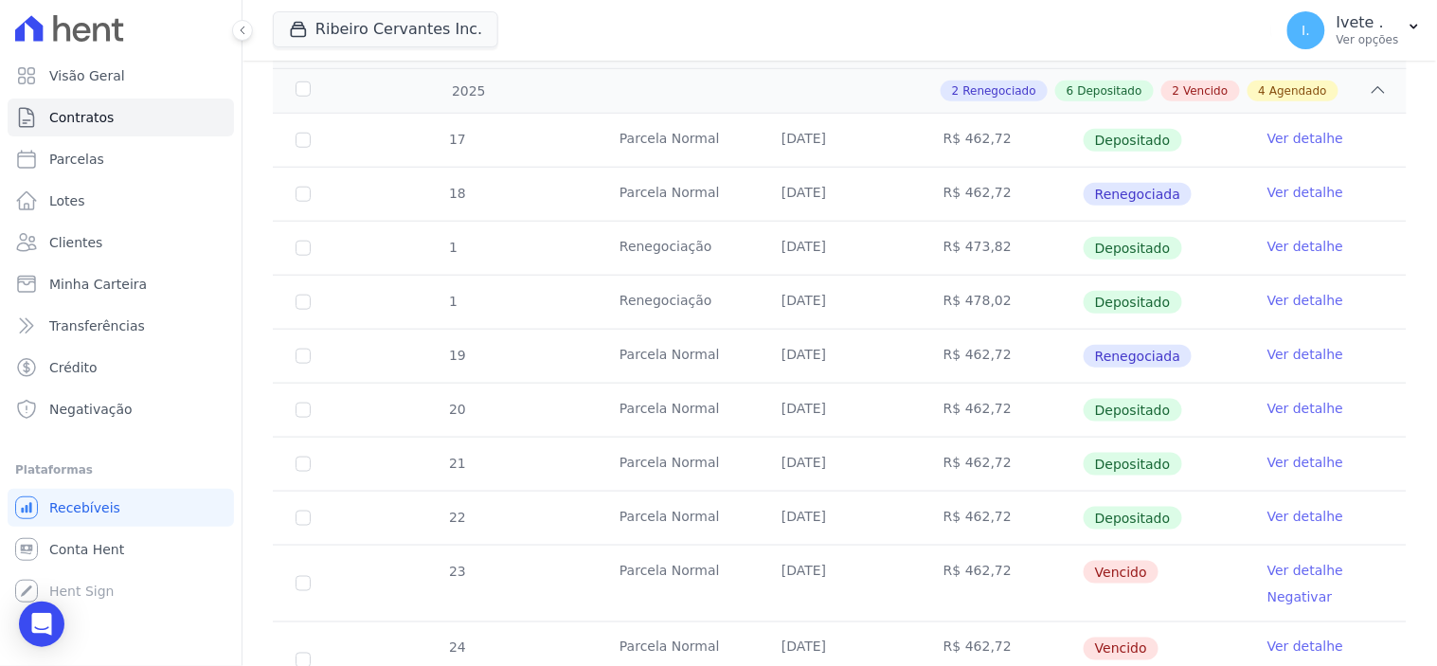
scroll to position [421, 0]
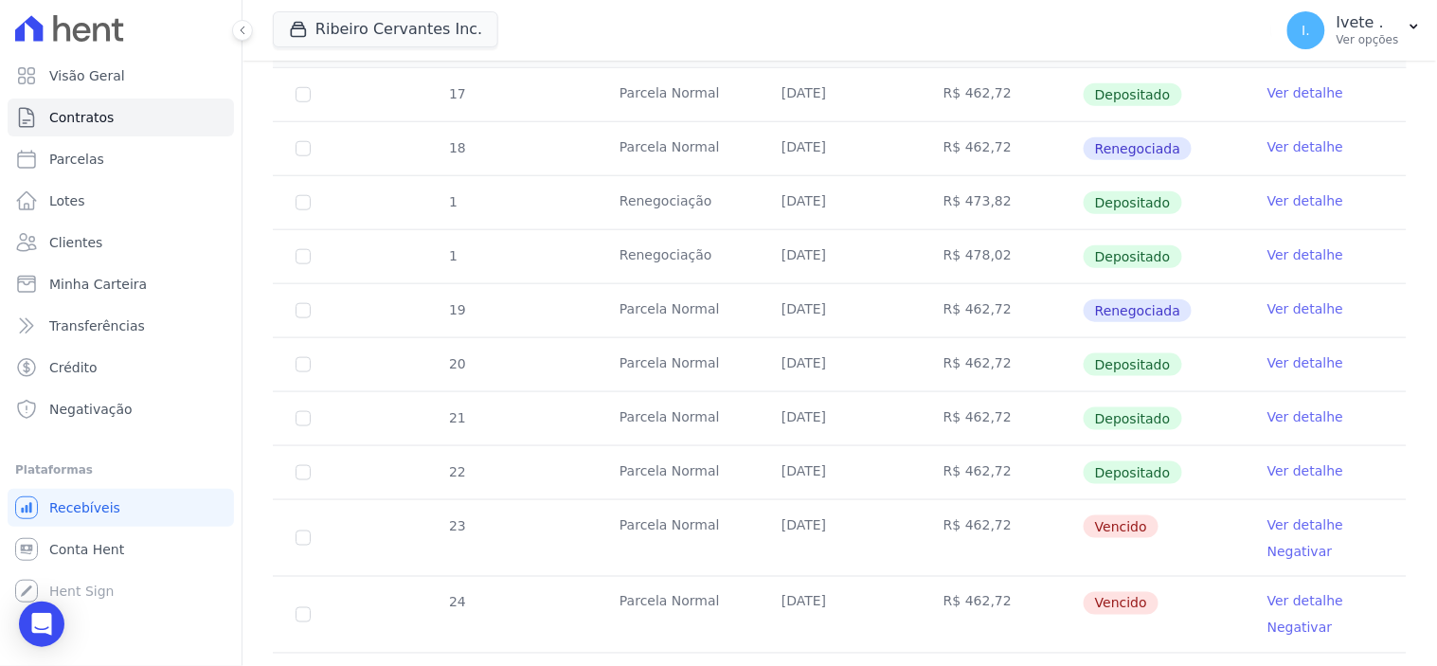
click at [1275, 597] on link "Ver detalhe" at bounding box center [1305, 601] width 76 height 19
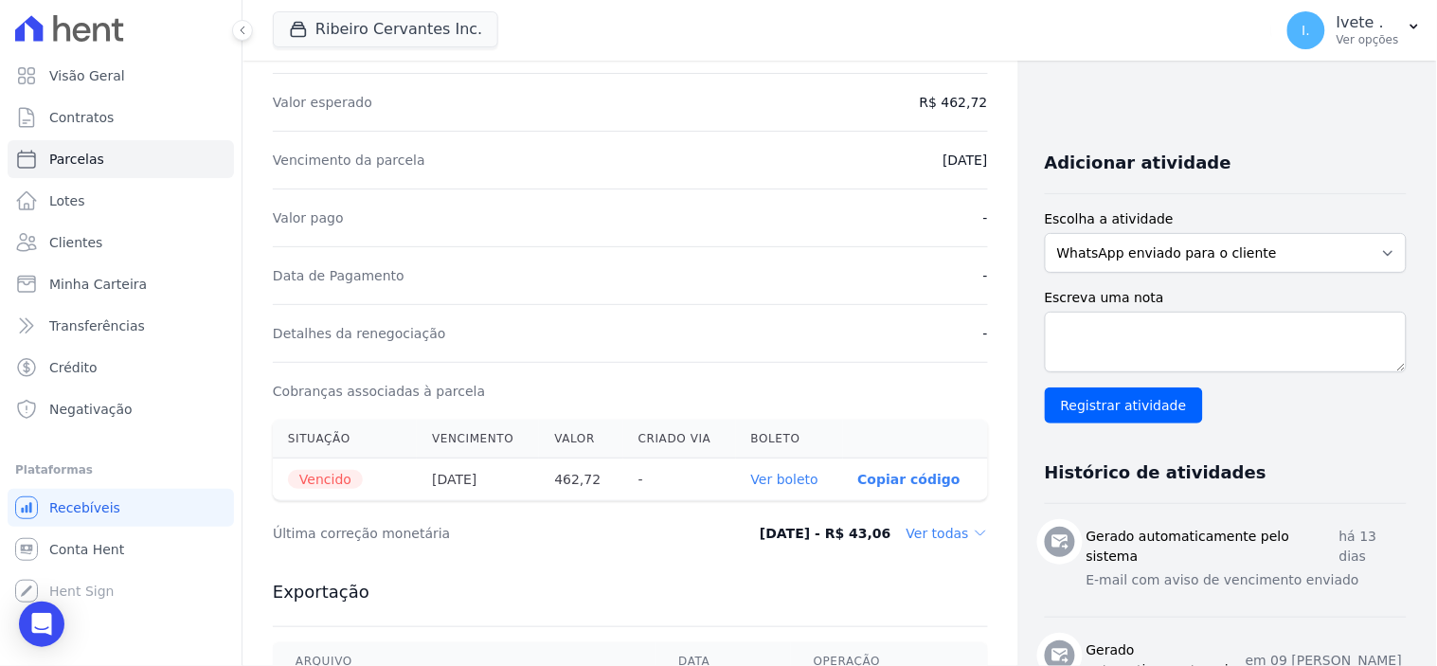
scroll to position [421, 0]
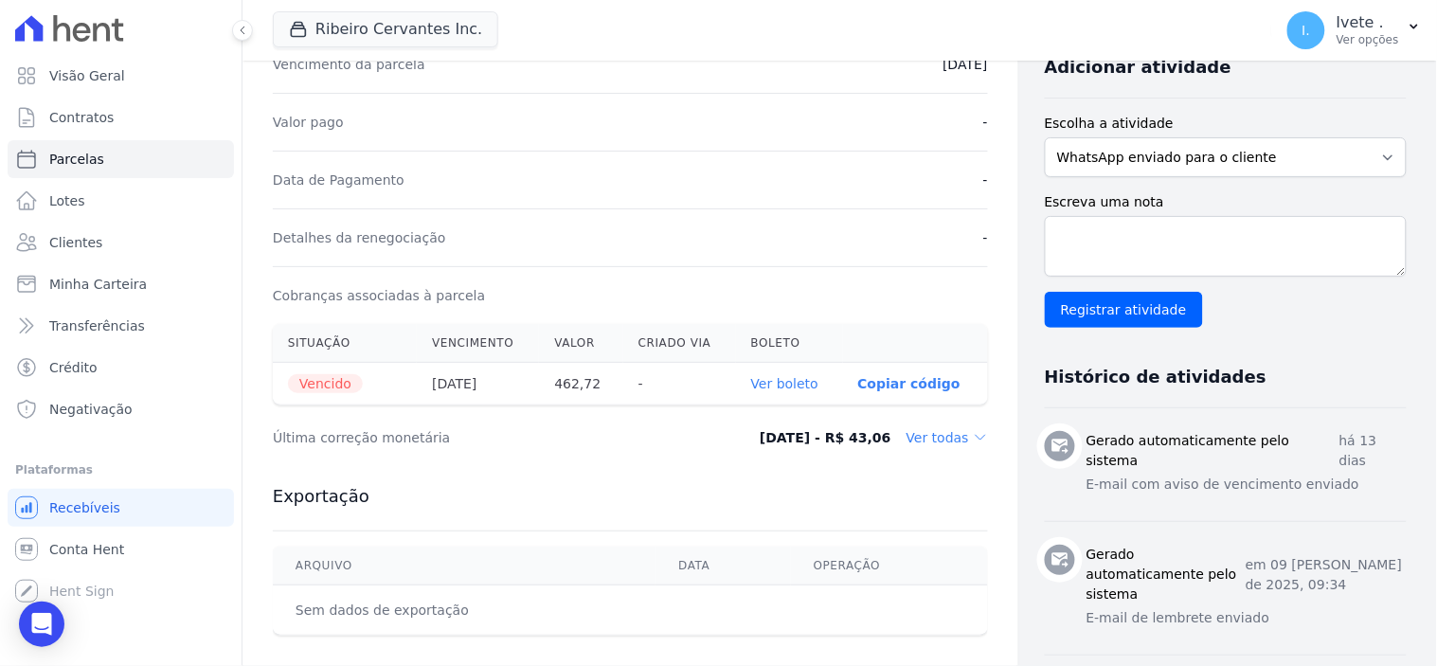
click at [769, 383] on link "Ver boleto" at bounding box center [784, 383] width 67 height 15
click at [82, 543] on span "Conta Hent" at bounding box center [86, 549] width 75 height 19
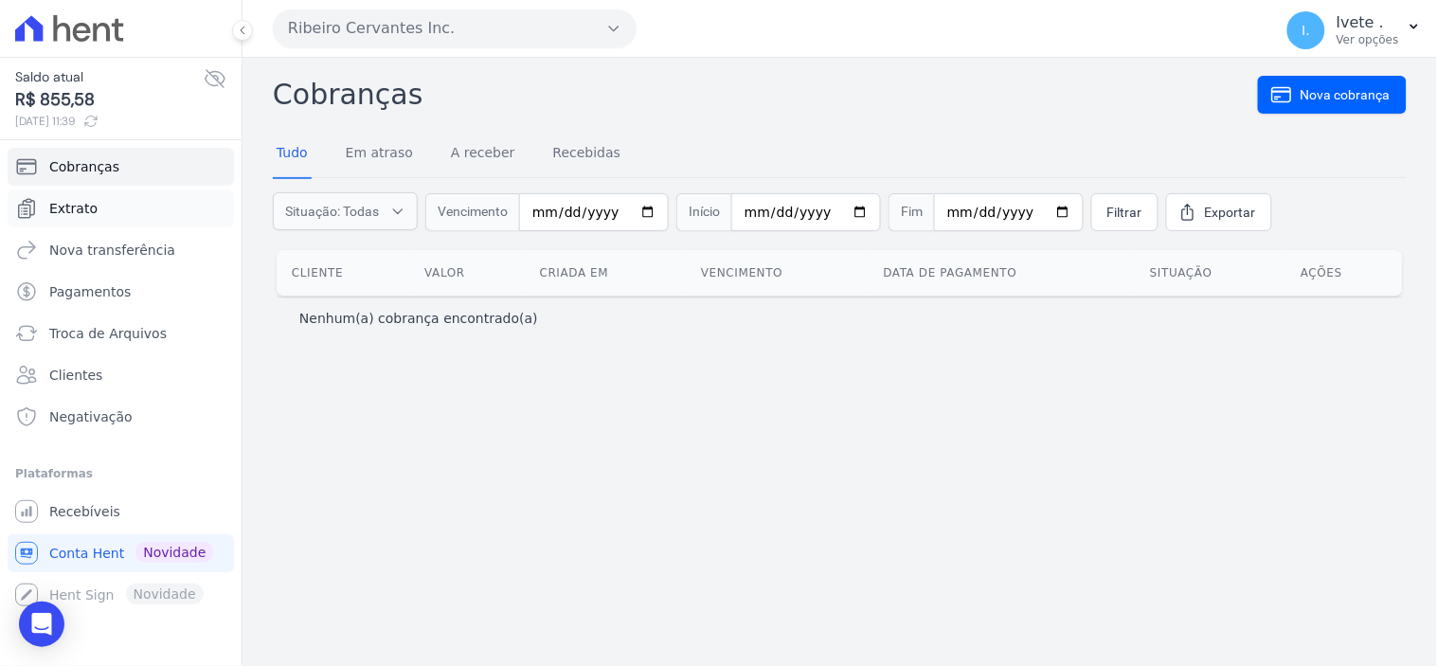
click at [88, 206] on span "Extrato" at bounding box center [73, 208] width 48 height 19
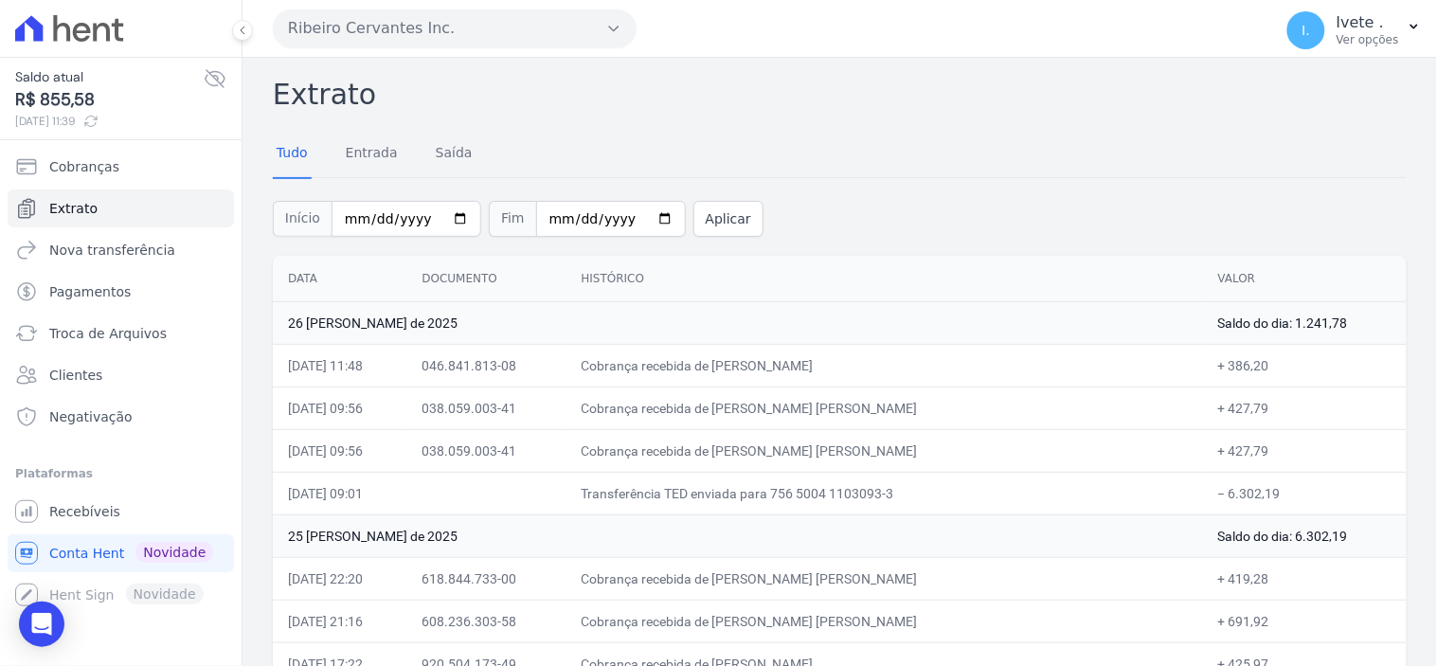
click at [97, 123] on icon at bounding box center [90, 121] width 11 height 10
click at [68, 516] on span "Recebíveis" at bounding box center [84, 511] width 71 height 19
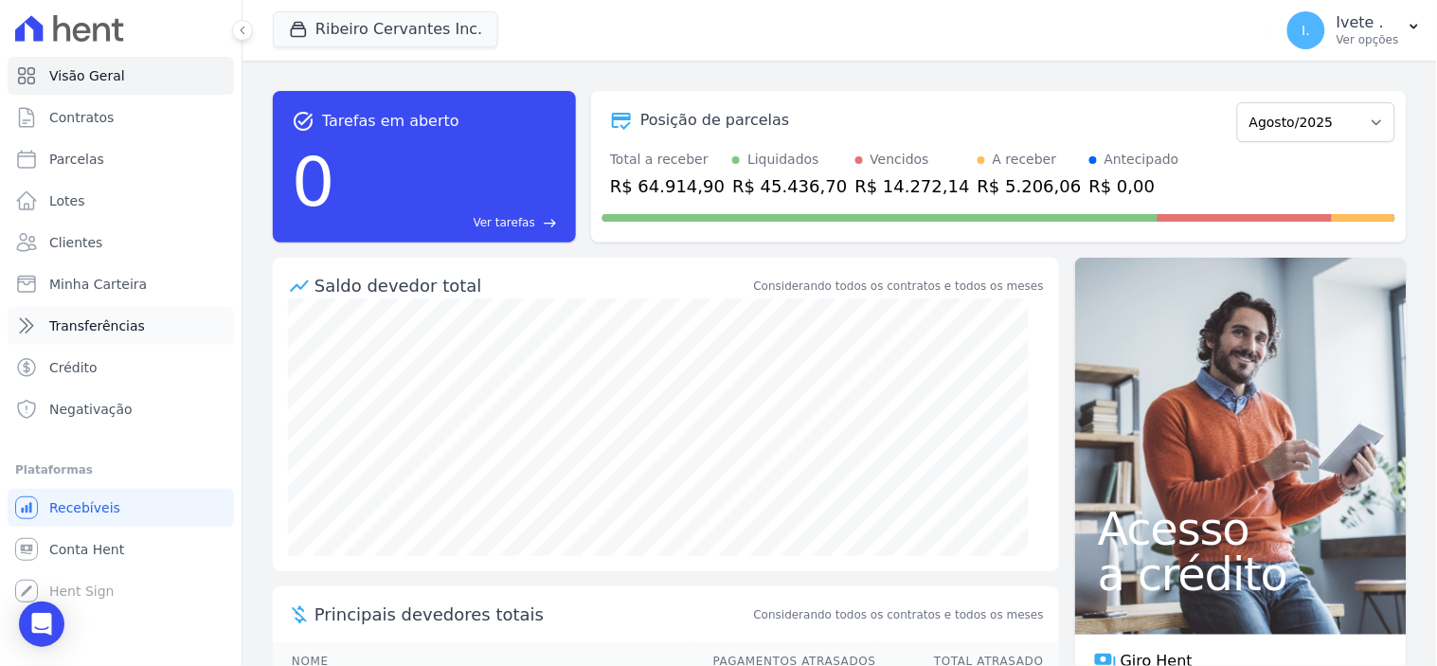
click at [108, 326] on span "Transferências" at bounding box center [97, 325] width 96 height 19
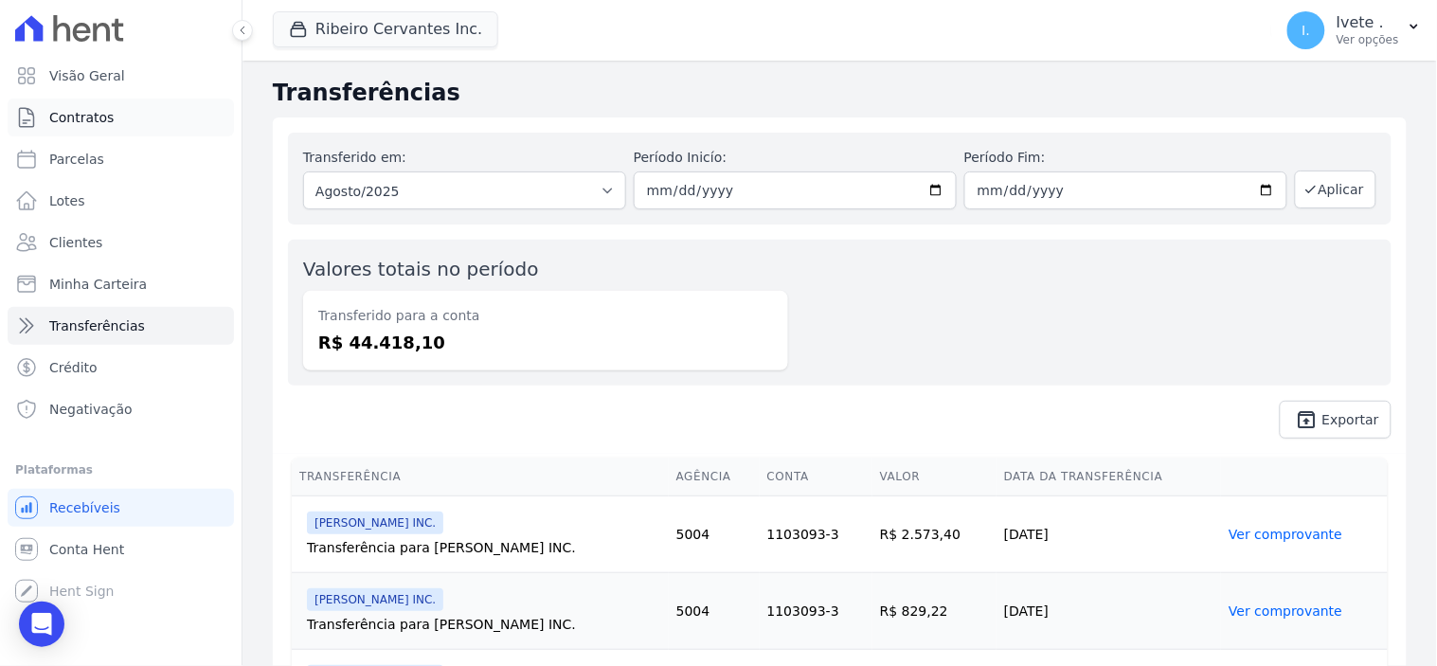
click at [86, 115] on span "Contratos" at bounding box center [81, 117] width 64 height 19
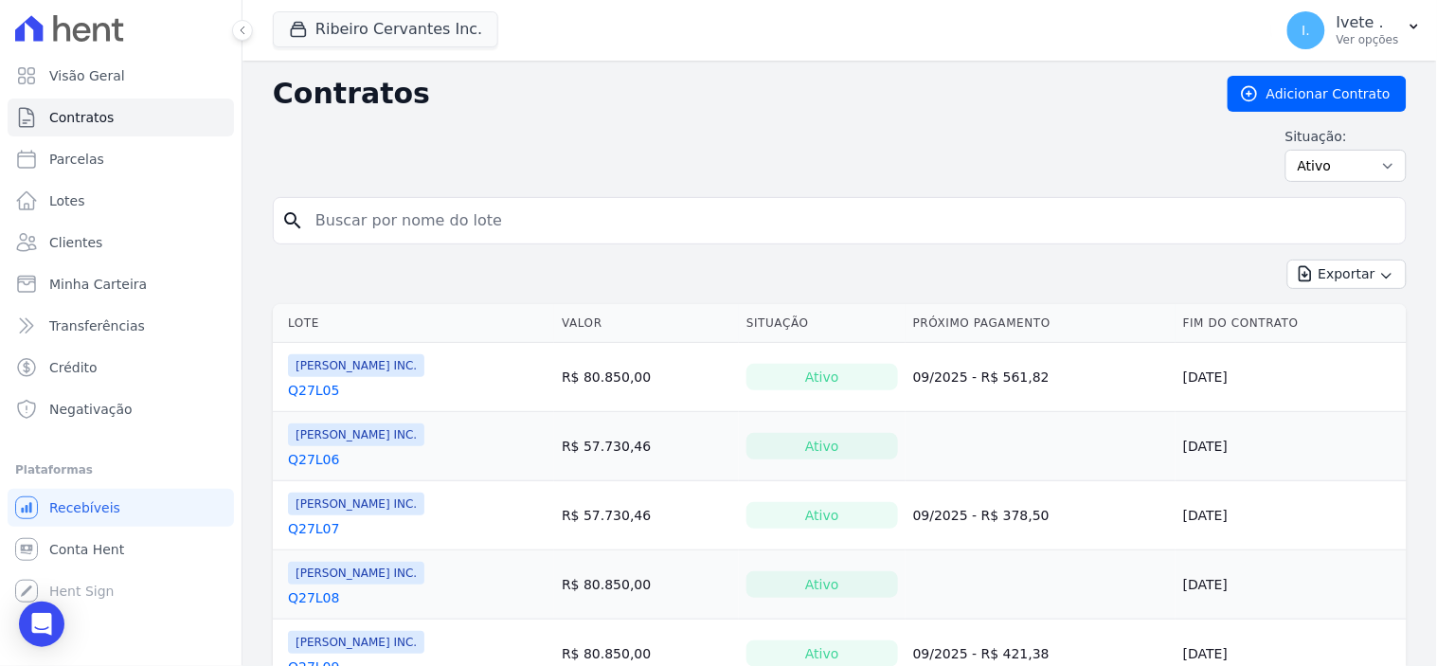
click at [362, 222] on input "search" at bounding box center [851, 221] width 1094 height 38
type input "q28l09"
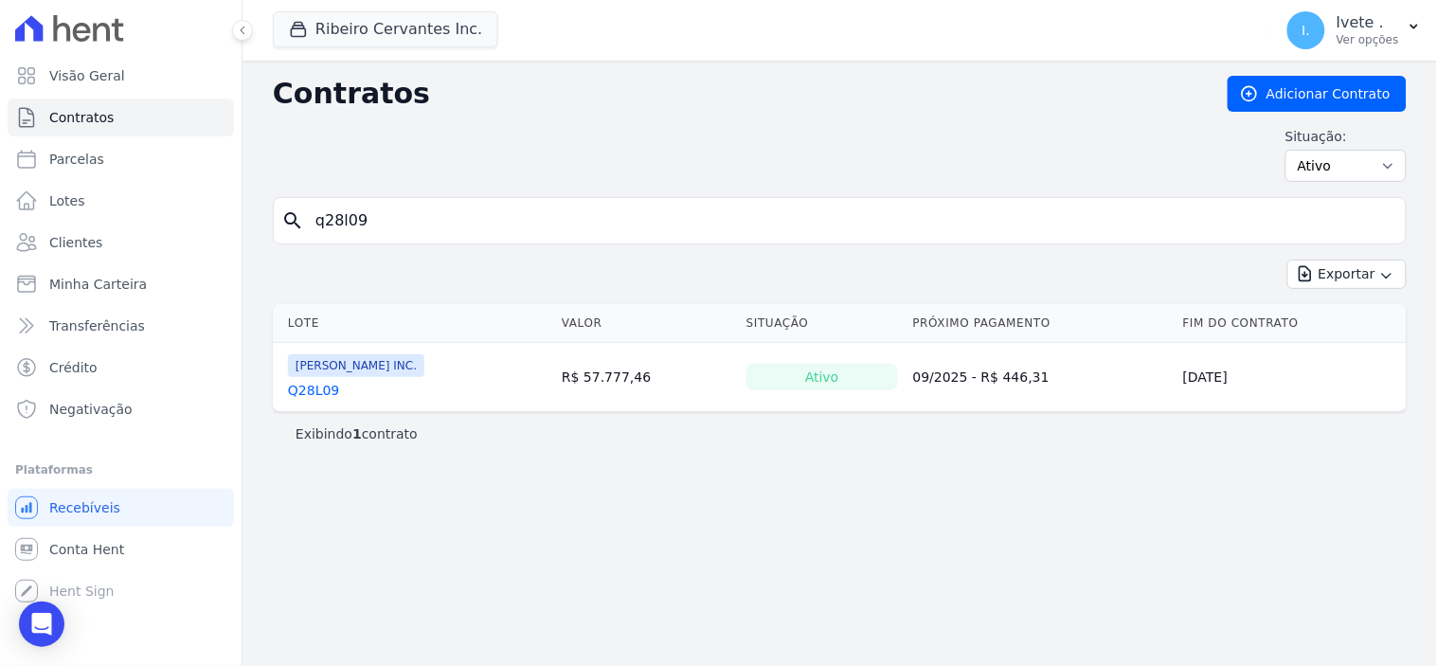
click at [317, 386] on link "Q28L09" at bounding box center [313, 390] width 51 height 19
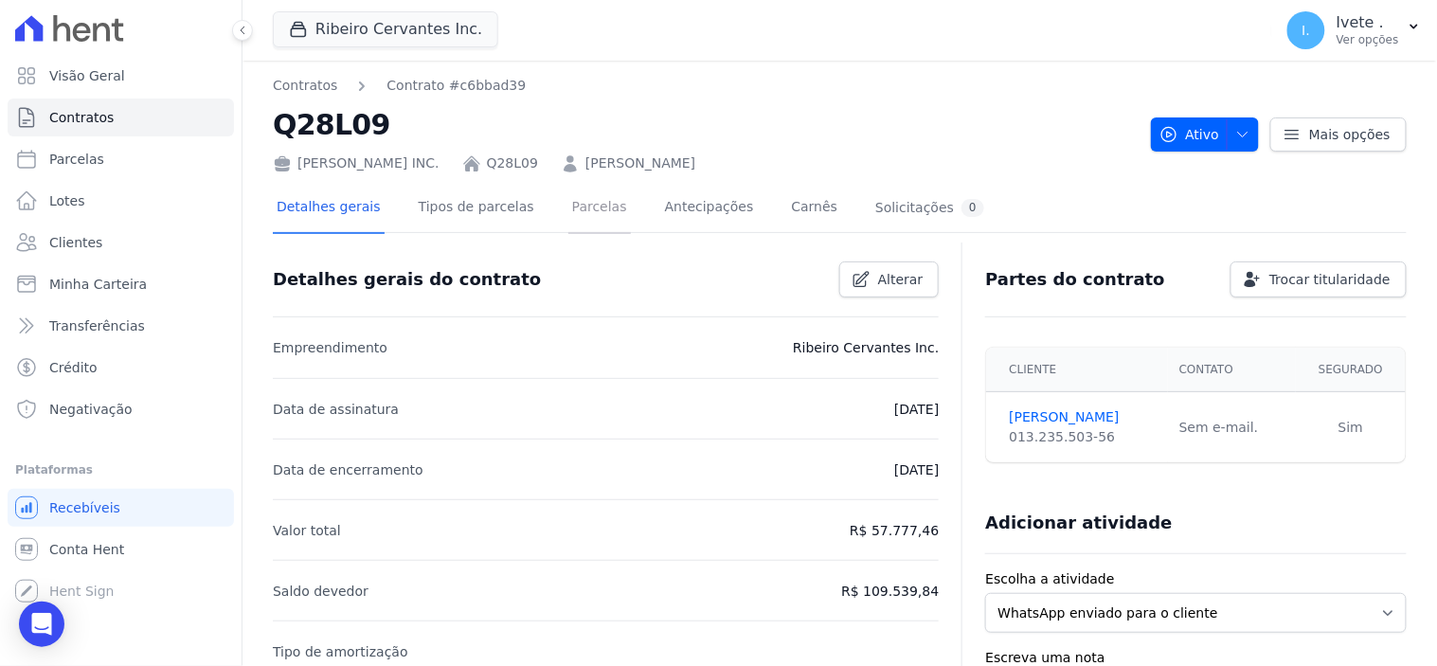
click at [579, 208] on link "Parcelas" at bounding box center [599, 209] width 63 height 50
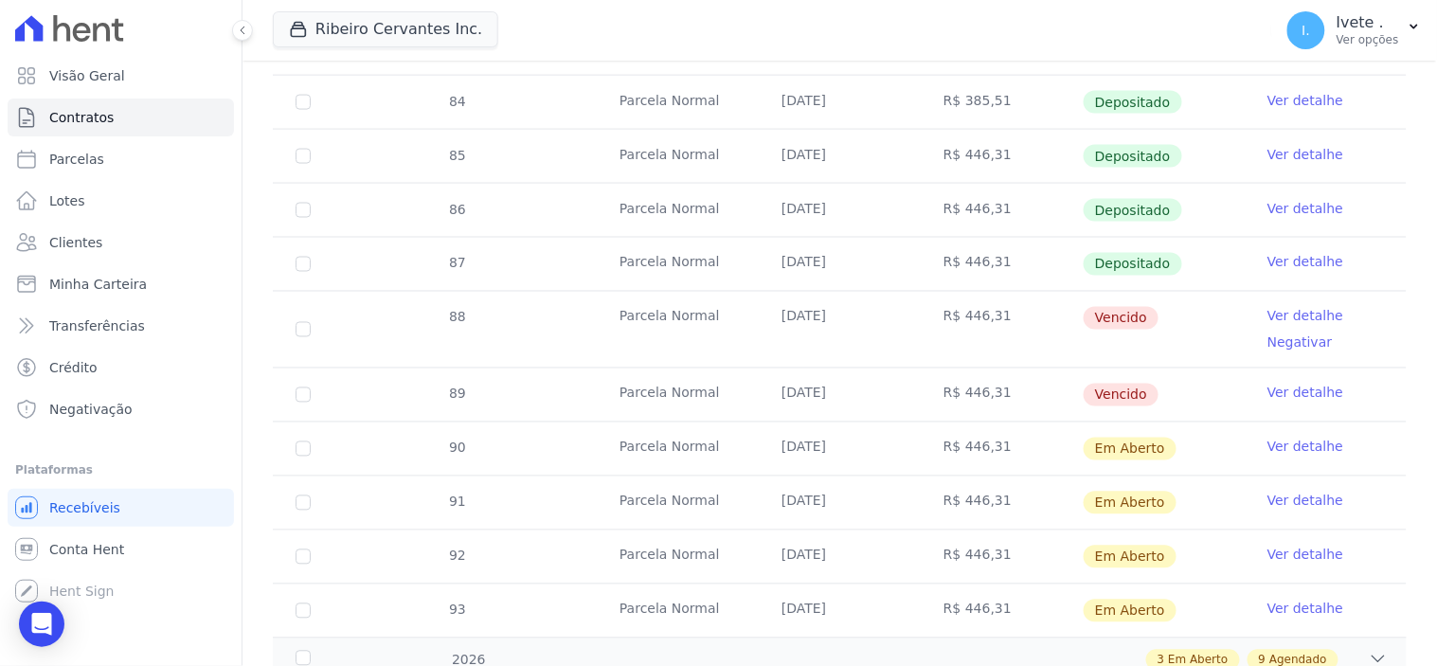
scroll to position [736, 0]
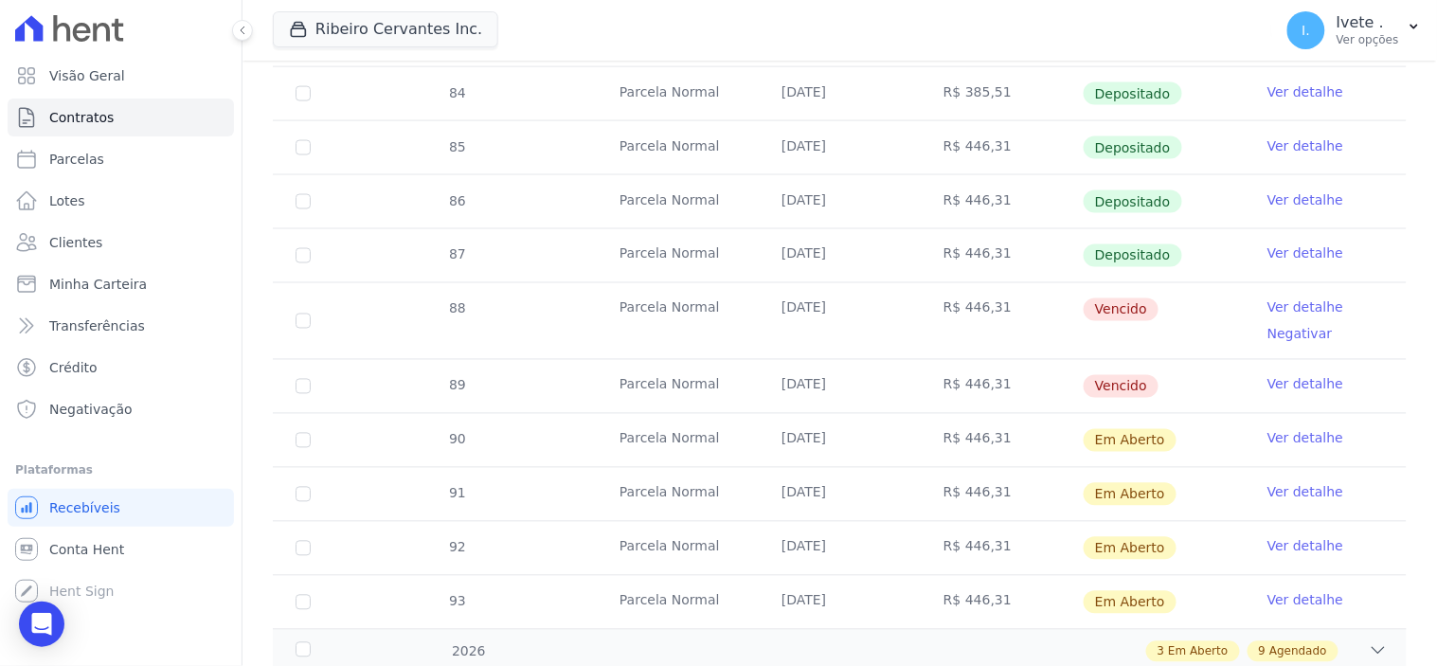
click at [1283, 299] on link "Ver detalhe" at bounding box center [1305, 307] width 76 height 19
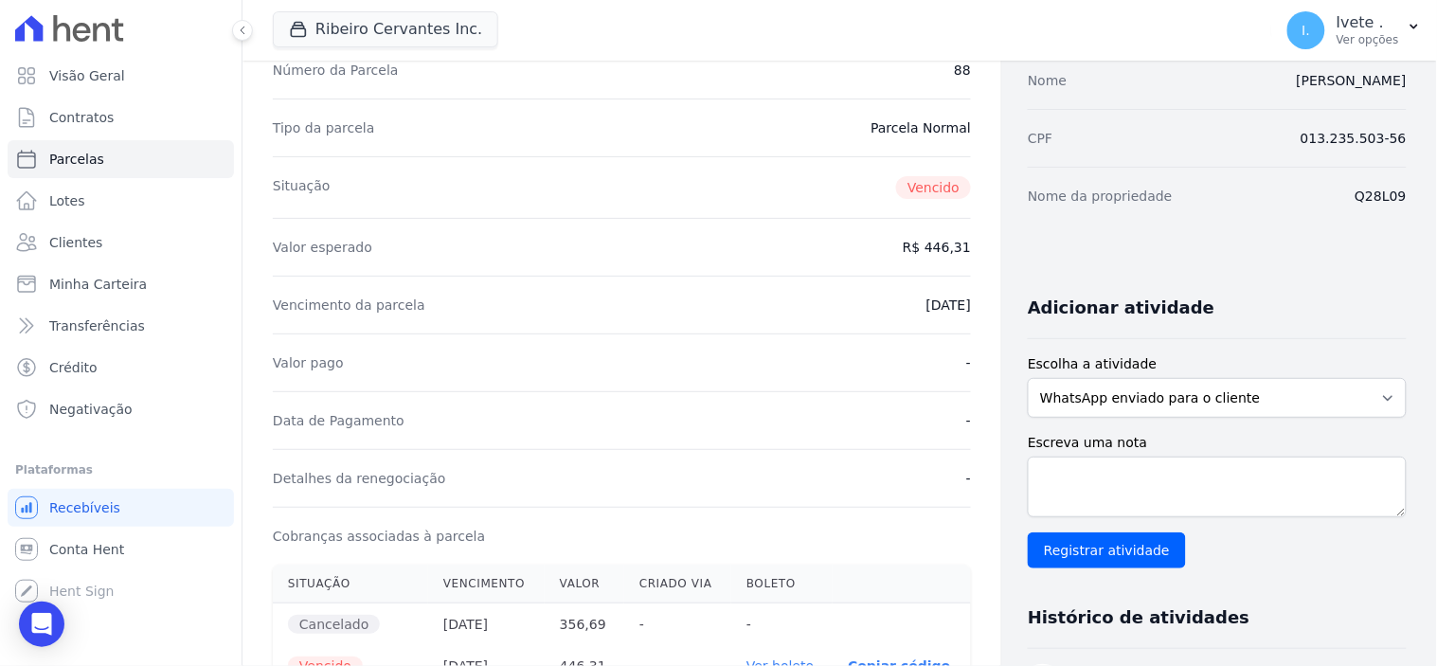
scroll to position [210, 0]
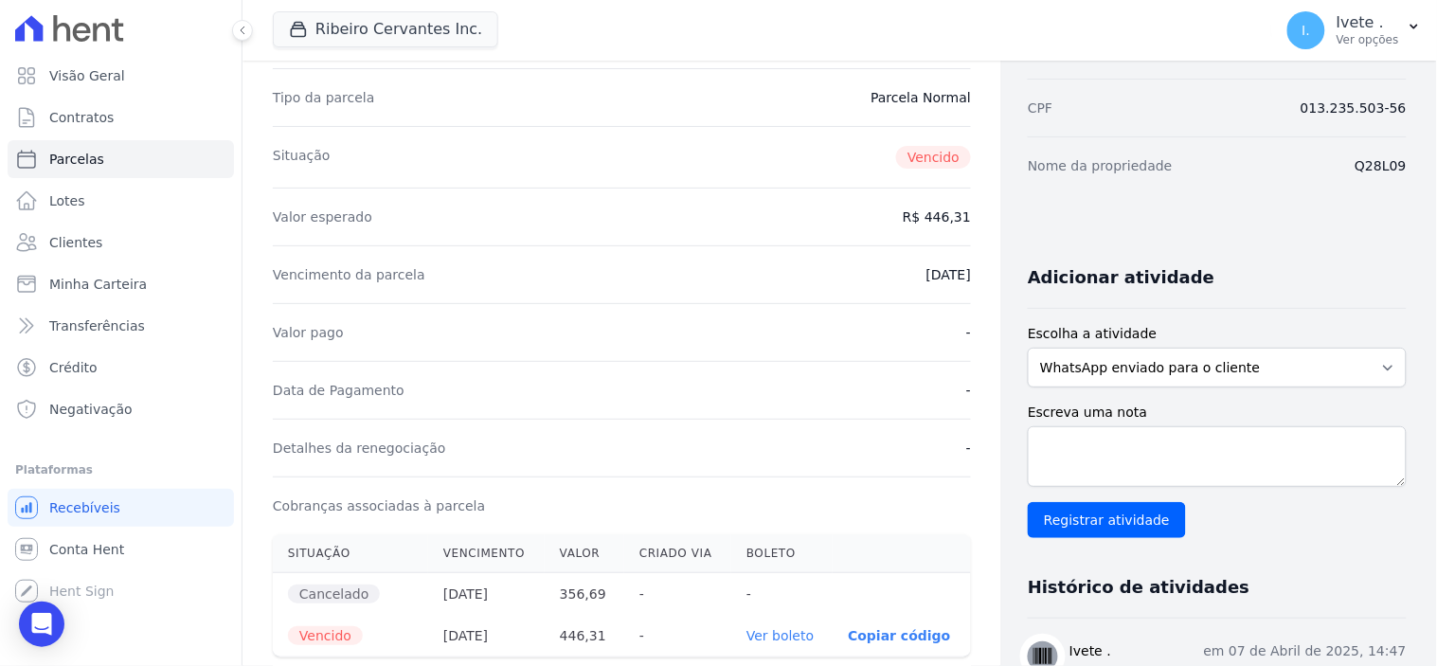
click at [777, 640] on link "Ver boleto" at bounding box center [779, 635] width 67 height 15
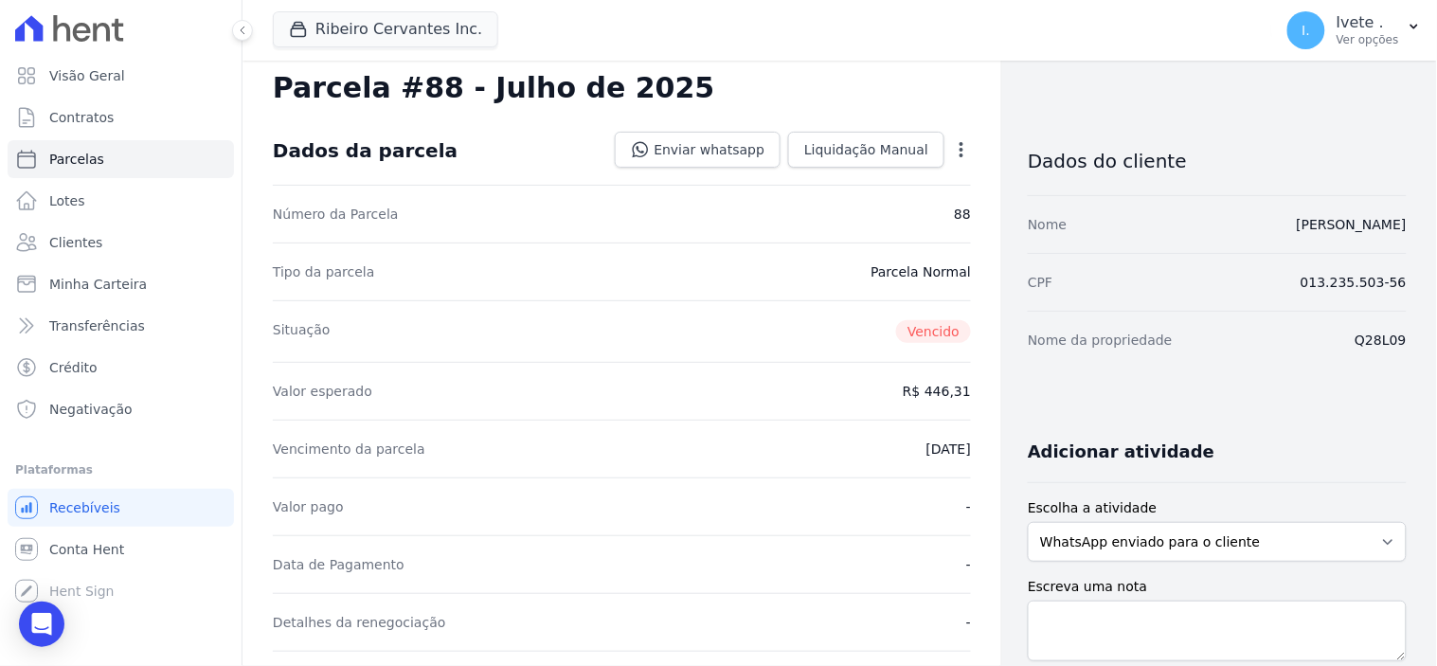
scroll to position [0, 0]
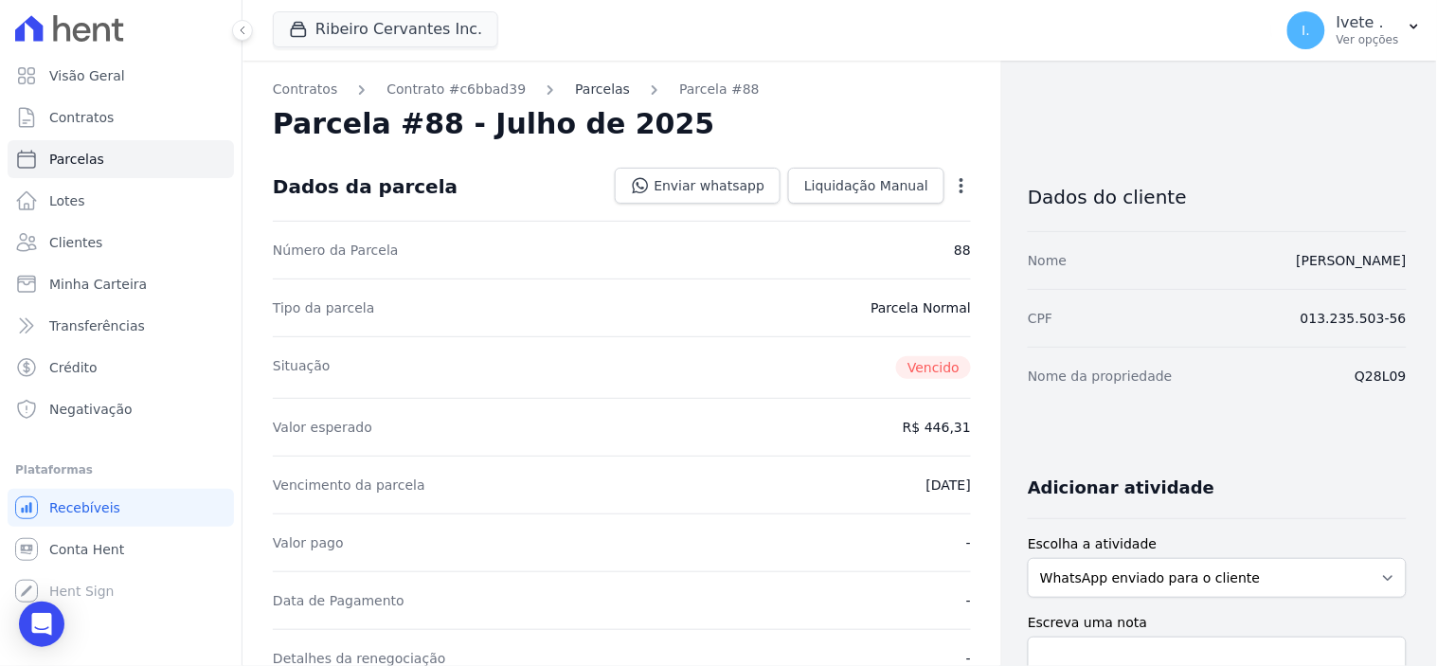
click at [576, 91] on link "Parcelas" at bounding box center [602, 90] width 55 height 20
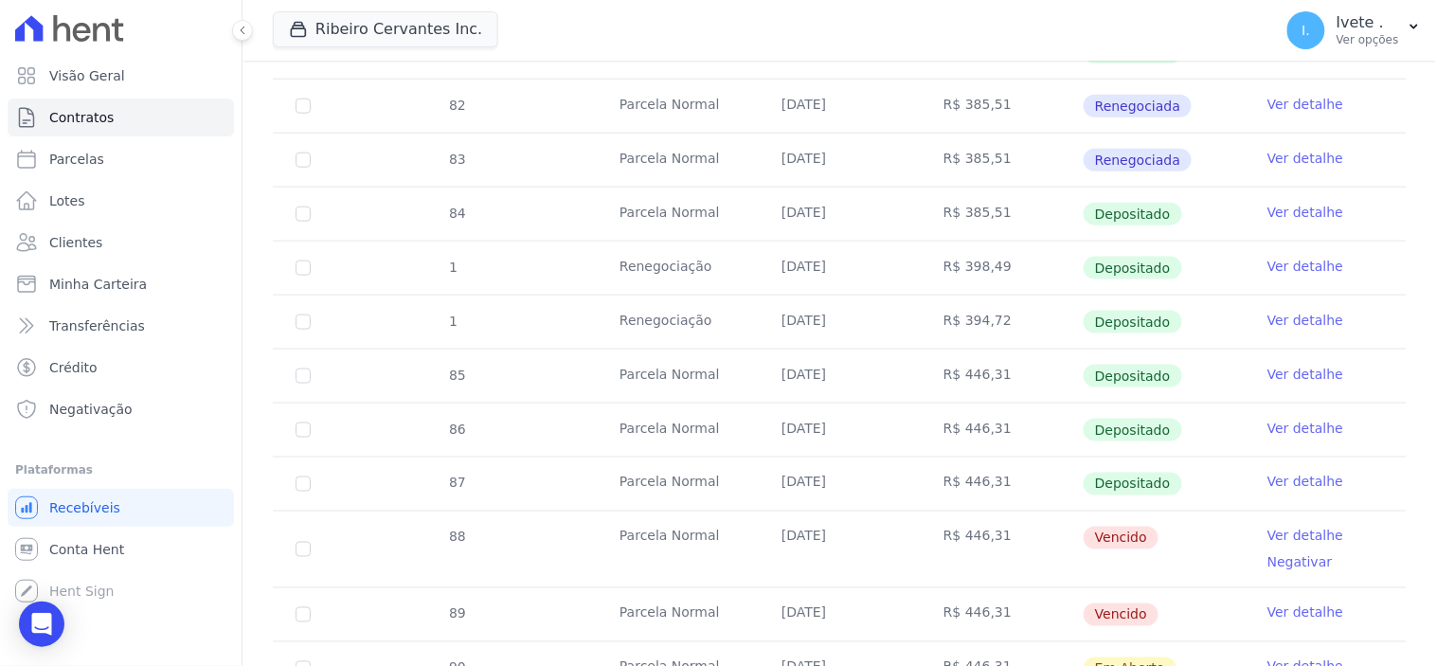
scroll to position [526, 0]
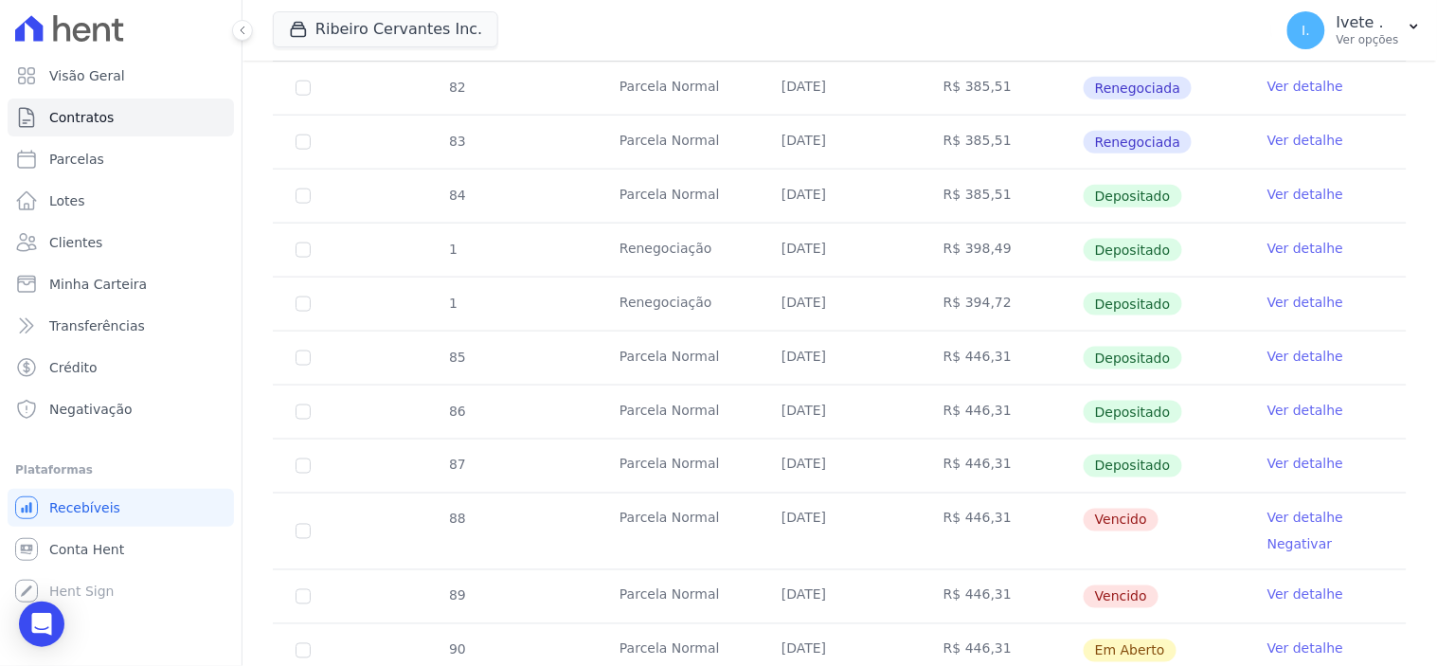
click at [1282, 598] on link "Ver detalhe" at bounding box center [1305, 594] width 76 height 19
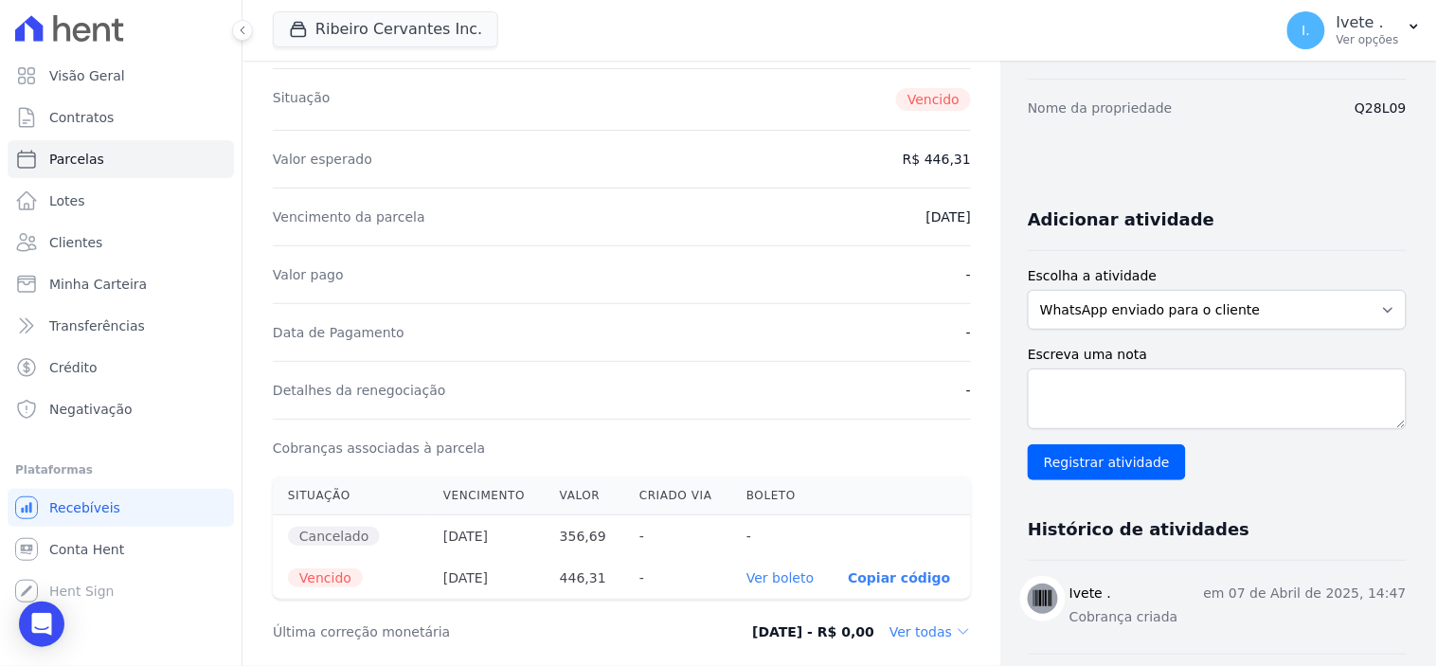
scroll to position [315, 0]
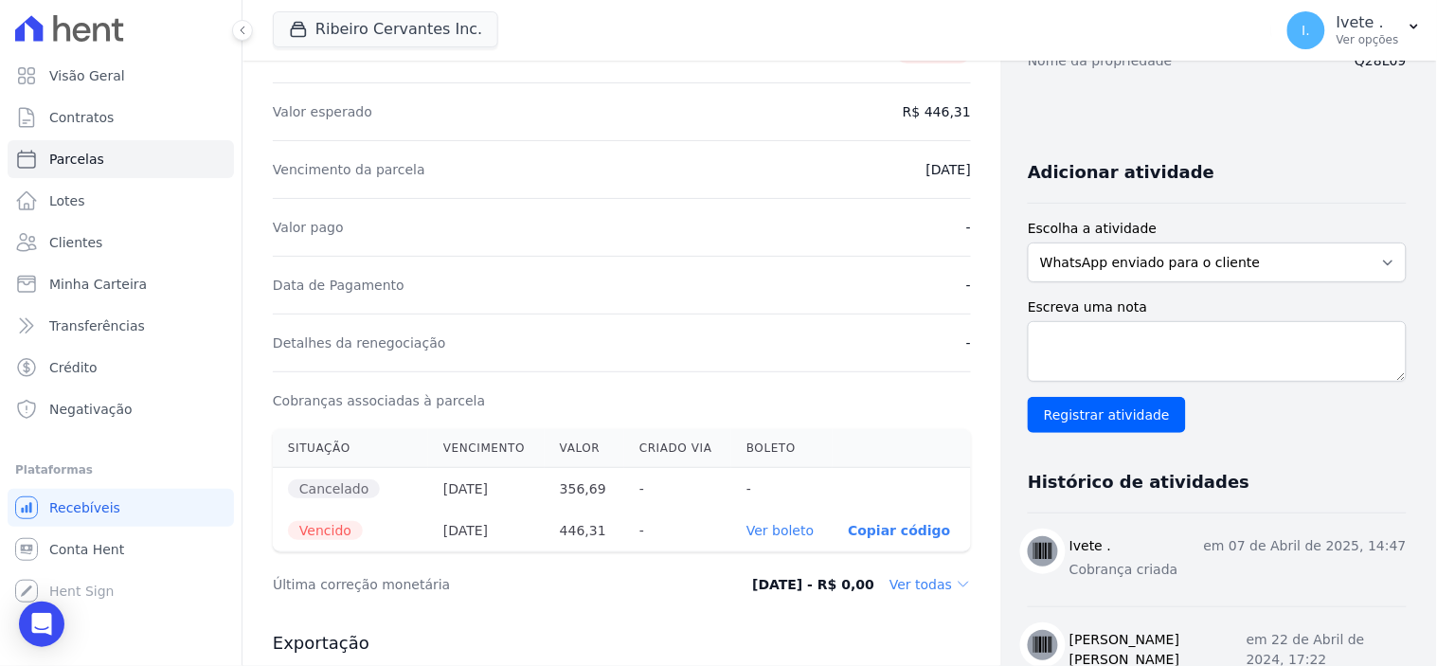
click at [784, 526] on link "Ver boleto" at bounding box center [779, 530] width 67 height 15
